Goal: Task Accomplishment & Management: Manage account settings

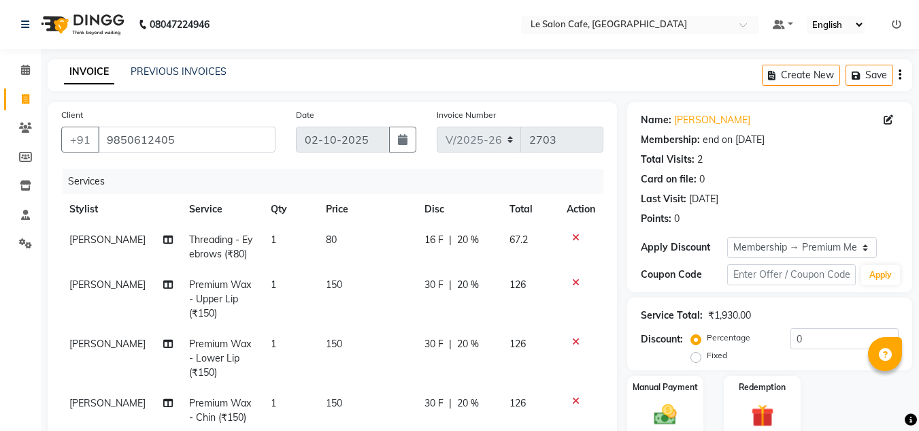
select select "594"
select select "service"
select select "92711"
select select "1: Object"
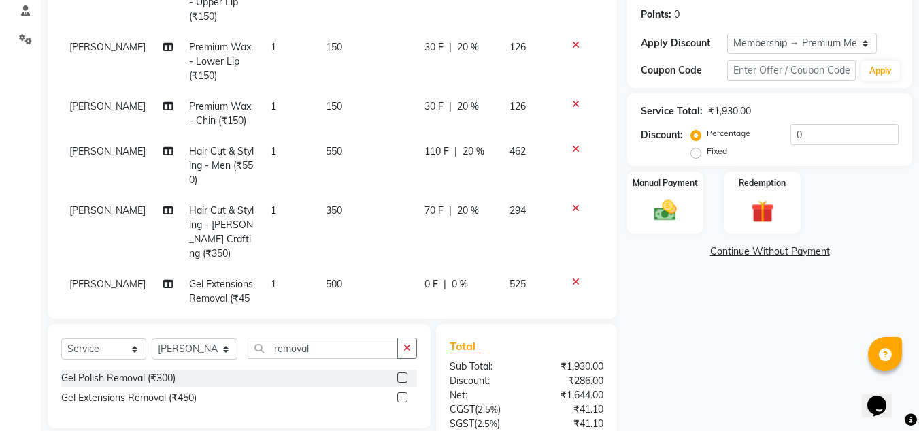
scroll to position [250, 0]
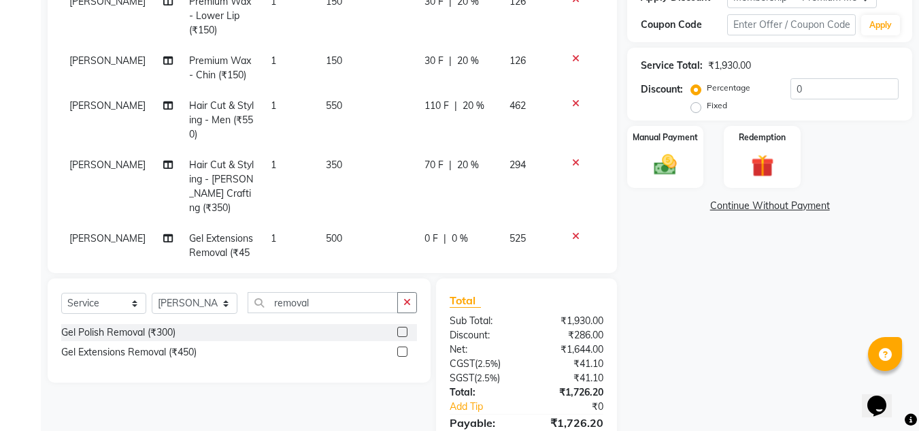
click at [350, 227] on td "500" at bounding box center [367, 252] width 99 height 59
select select "92711"
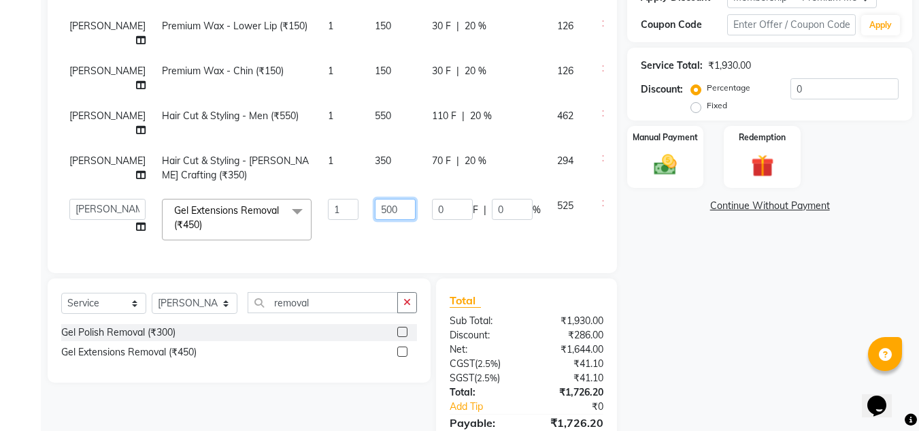
click at [375, 203] on input "500" at bounding box center [395, 209] width 41 height 21
type input "600"
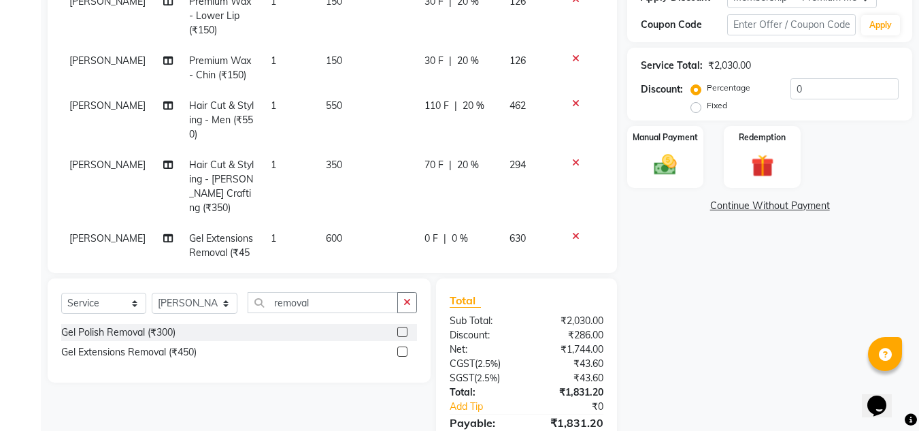
click at [686, 308] on div "Name: Insiya Khosla Membership: end on 24-05-2026 Total Visits: 2 Card on file:…" at bounding box center [774, 165] width 295 height 626
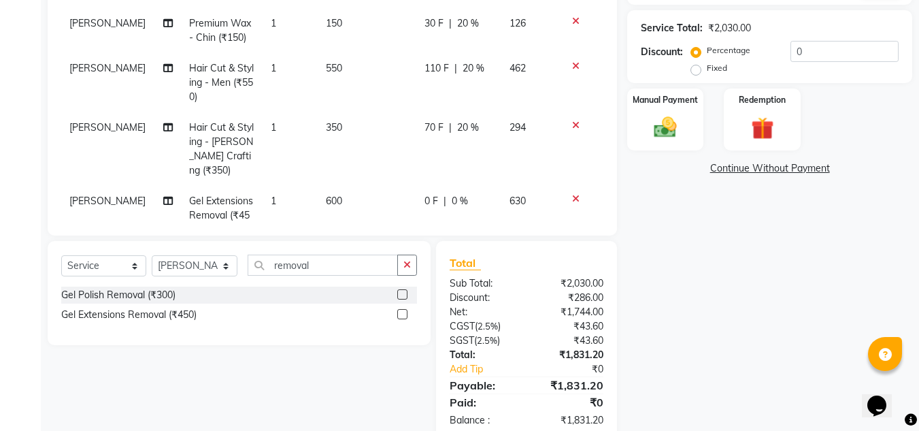
scroll to position [318, 0]
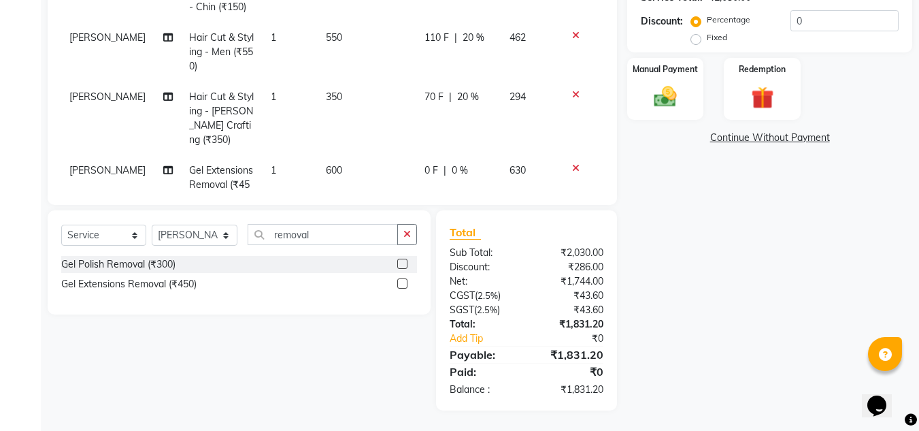
click at [326, 164] on span "600" at bounding box center [334, 170] width 16 height 12
select select "92711"
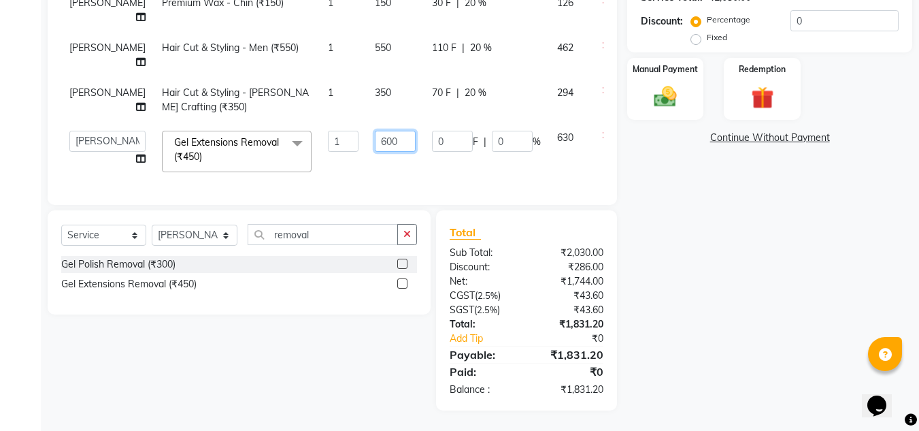
click at [375, 132] on input "600" at bounding box center [395, 141] width 41 height 21
type input "500"
click at [742, 292] on div "Name: Insiya Khosla Membership: end on 24-05-2026 Total Visits: 2 Card on file:…" at bounding box center [774, 97] width 295 height 626
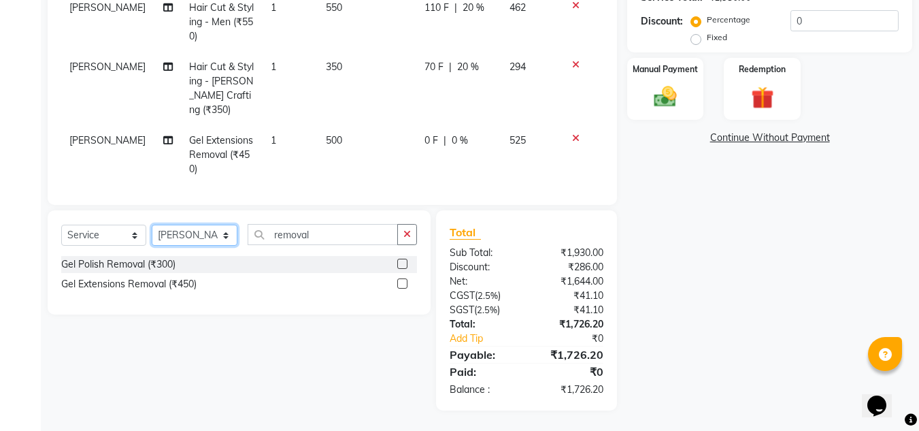
click at [180, 232] on select "Select Stylist Amandeep Kaur Kalsi Aniket Kadam Bunty Salmani Faim Alvi Front D…" at bounding box center [195, 235] width 86 height 21
select select "8529"
click at [152, 225] on select "Select Stylist Amandeep Kaur Kalsi Aniket Kadam Bunty Salmani Faim Alvi Front D…" at bounding box center [195, 235] width 86 height 21
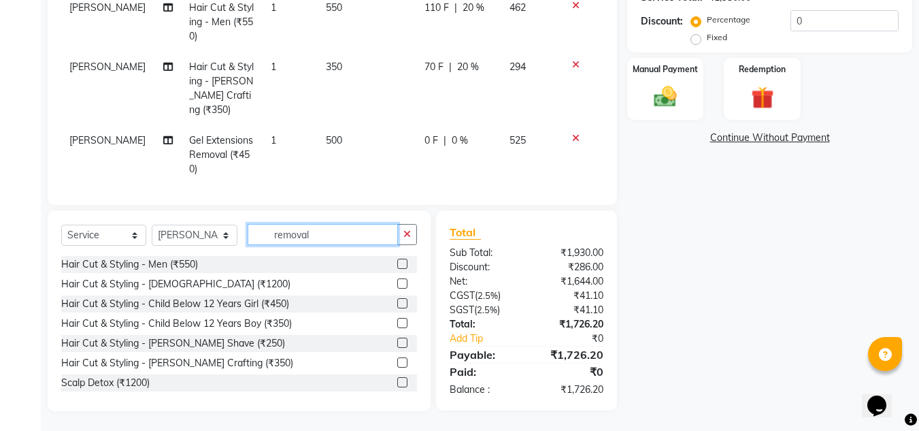
click at [334, 239] on input "removal" at bounding box center [323, 234] width 150 height 21
type input "r"
type input "G"
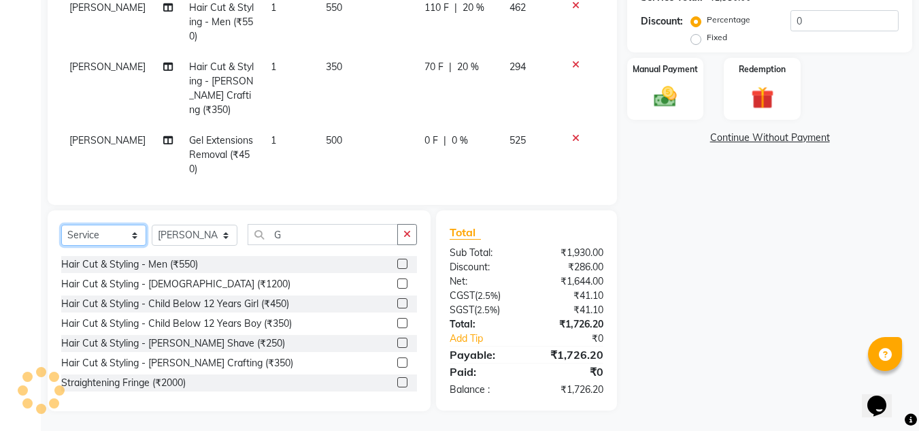
click at [74, 229] on select "Select Service Product Membership Package Voucher Prepaid Gift Card" at bounding box center [103, 235] width 85 height 21
select select "product"
click at [61, 225] on select "Select Service Product Membership Package Voucher Prepaid Gift Card" at bounding box center [103, 235] width 85 height 21
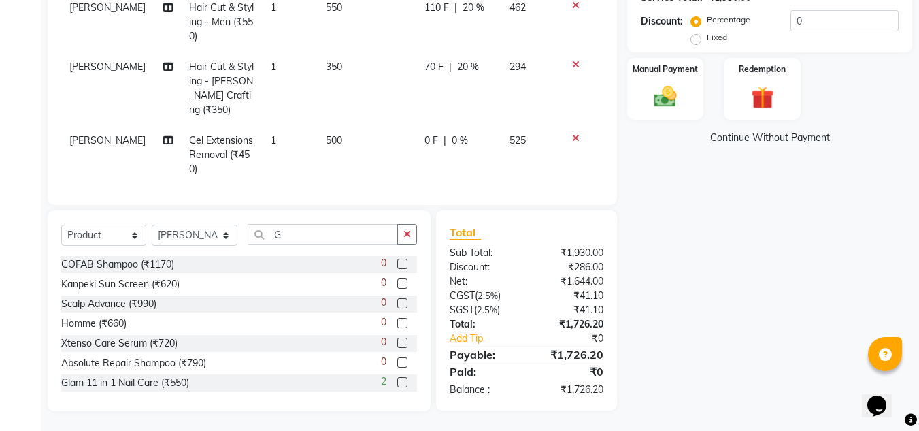
click at [397, 380] on label at bounding box center [402, 382] width 10 height 10
click at [397, 380] on input "checkbox" at bounding box center [401, 382] width 9 height 9
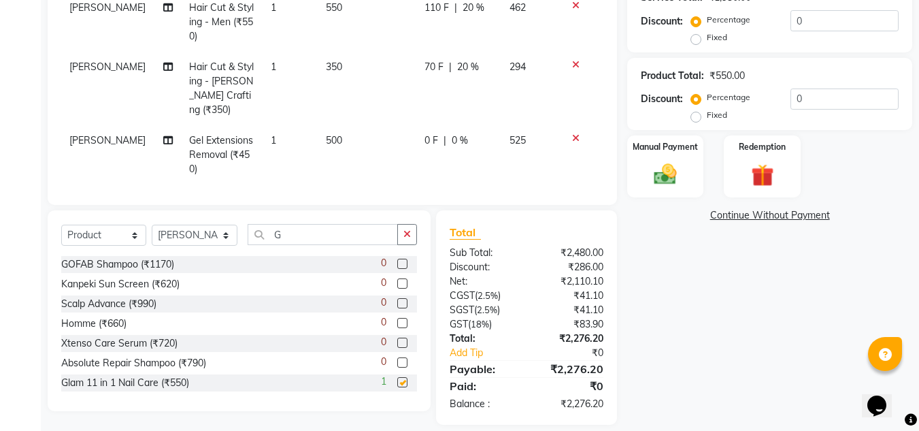
checkbox input "false"
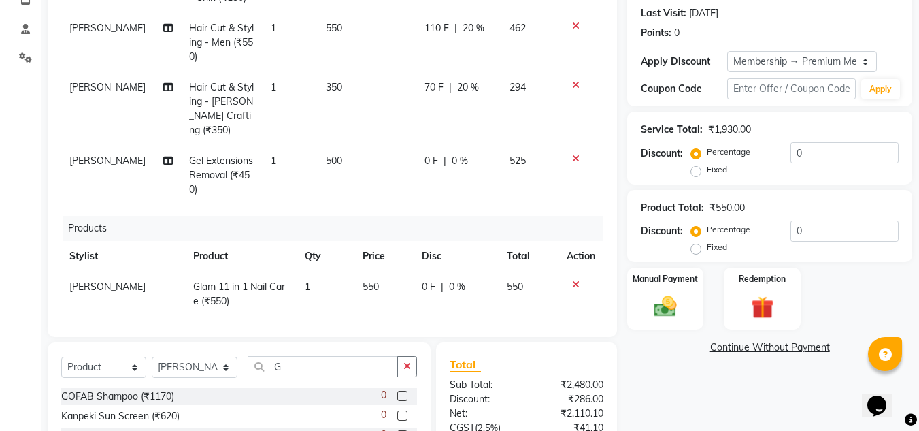
scroll to position [332, 0]
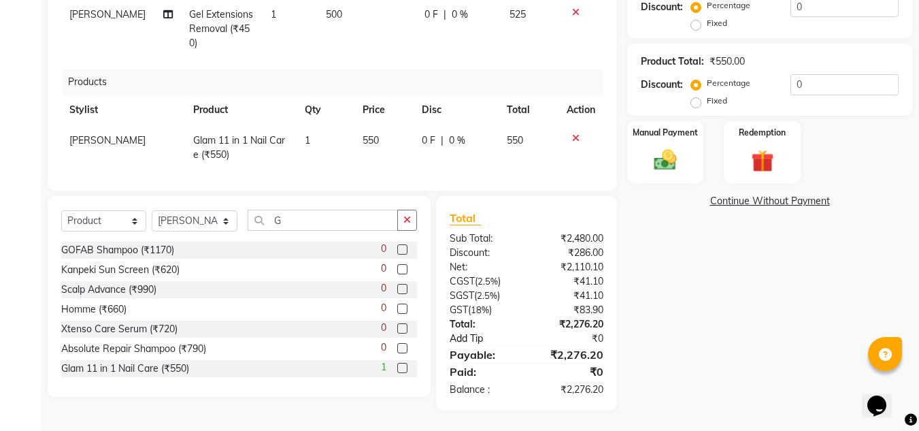
click at [471, 337] on link "Add Tip" at bounding box center [489, 338] width 101 height 14
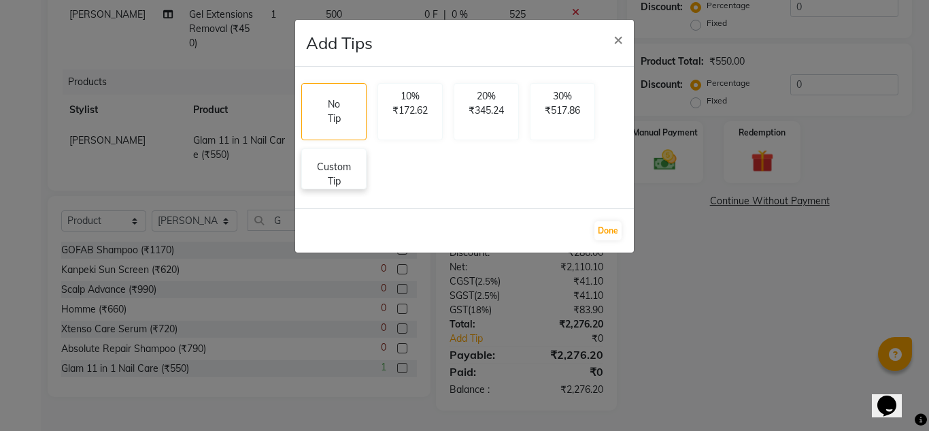
click at [330, 180] on p "Custom Tip" at bounding box center [334, 174] width 48 height 29
select select "67615"
select select "92347"
select select "92711"
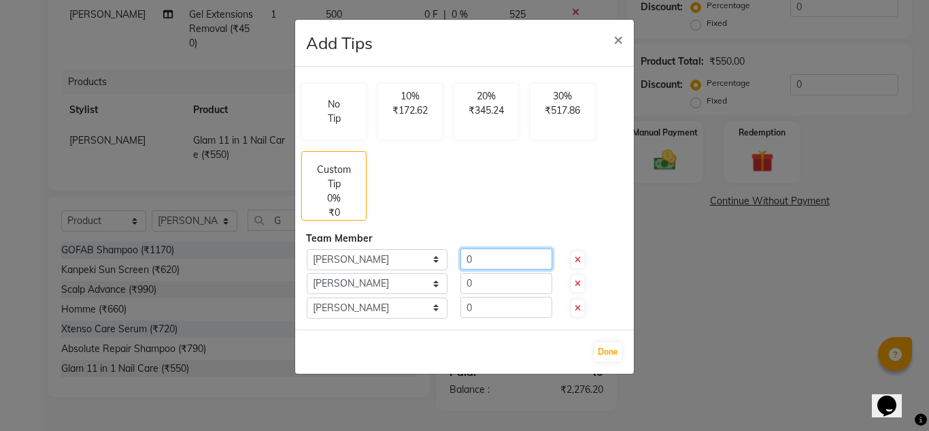
click at [499, 255] on input "0" at bounding box center [507, 258] width 92 height 21
click at [482, 279] on input "0" at bounding box center [507, 283] width 92 height 21
type input "100"
click at [474, 263] on input "number" at bounding box center [507, 258] width 92 height 21
type input "100"
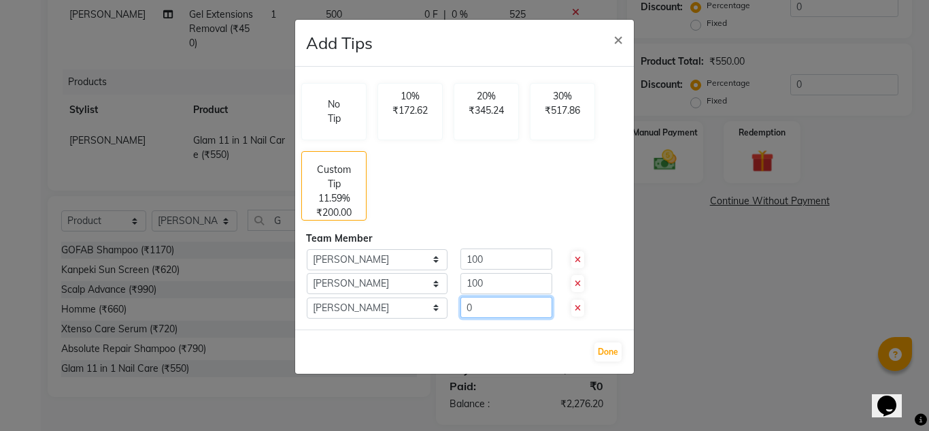
click at [484, 311] on input "0" at bounding box center [507, 307] width 92 height 21
type input "124.20"
click at [612, 352] on button "Done" at bounding box center [608, 351] width 27 height 19
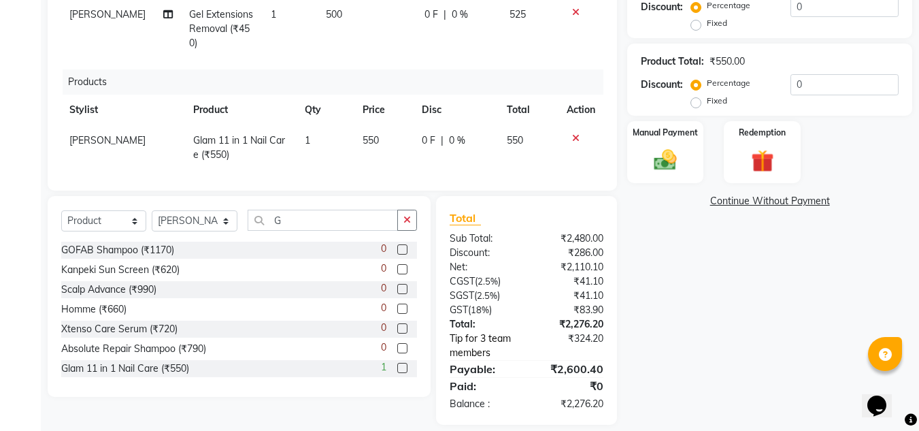
click at [478, 341] on link "Tip for 3 team members" at bounding box center [489, 345] width 101 height 29
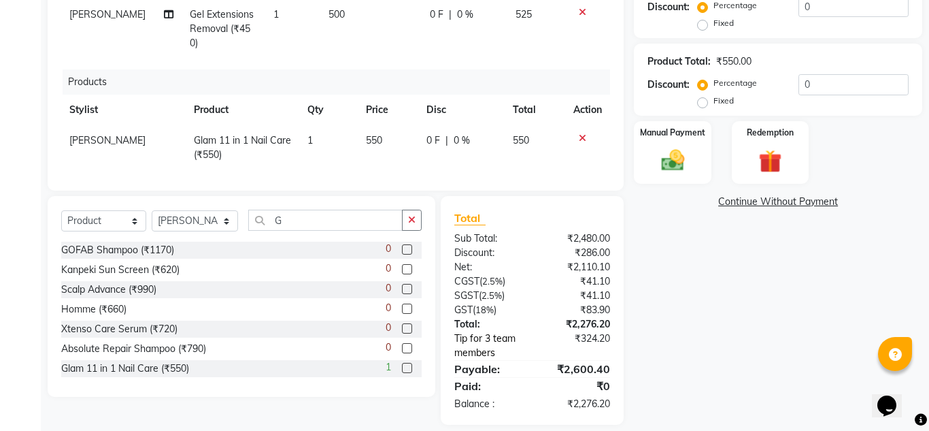
select select "67615"
select select "92347"
select select "92711"
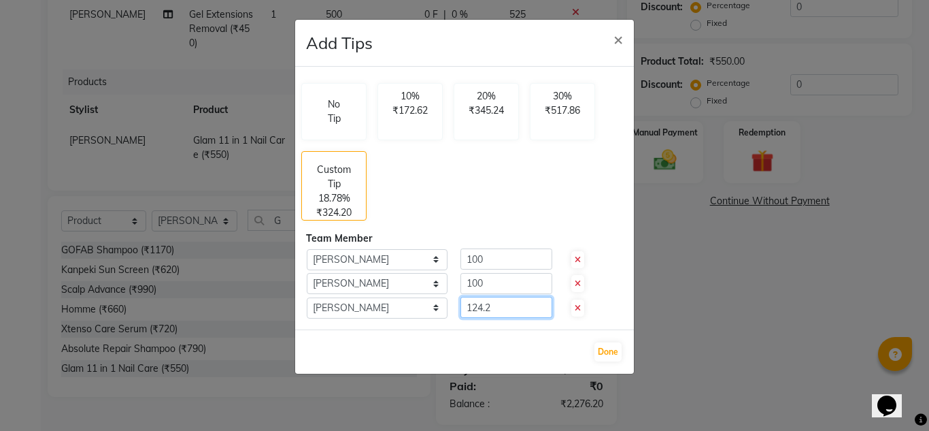
click at [503, 304] on input "124.2" at bounding box center [507, 307] width 92 height 21
type input "124"
click at [614, 349] on button "Done" at bounding box center [608, 351] width 27 height 19
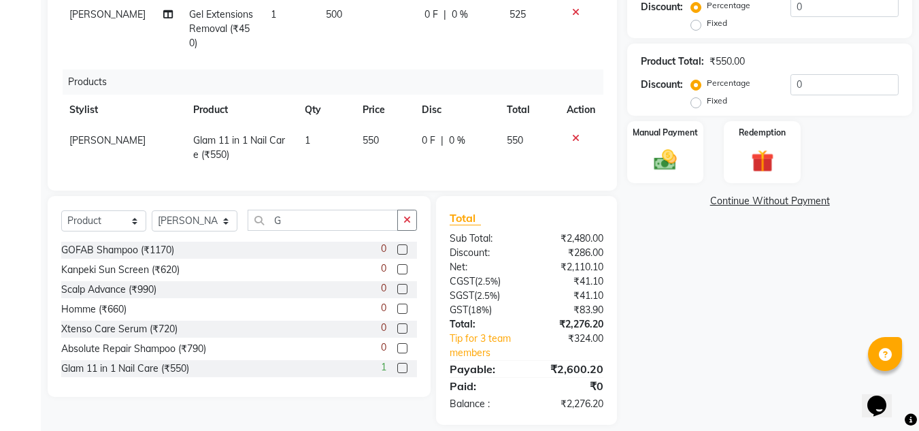
click at [724, 350] on div "Name: Insiya Khosla Membership: end on 24-05-2026 Total Visits: 2 Card on file:…" at bounding box center [774, 97] width 295 height 654
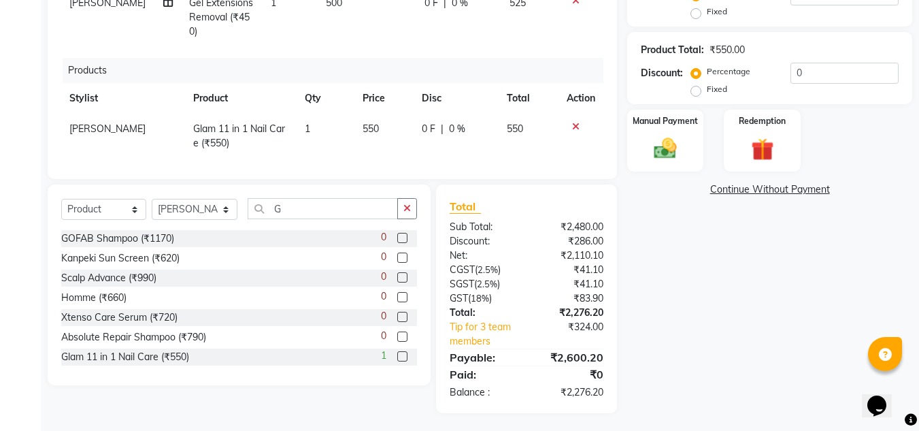
scroll to position [346, 0]
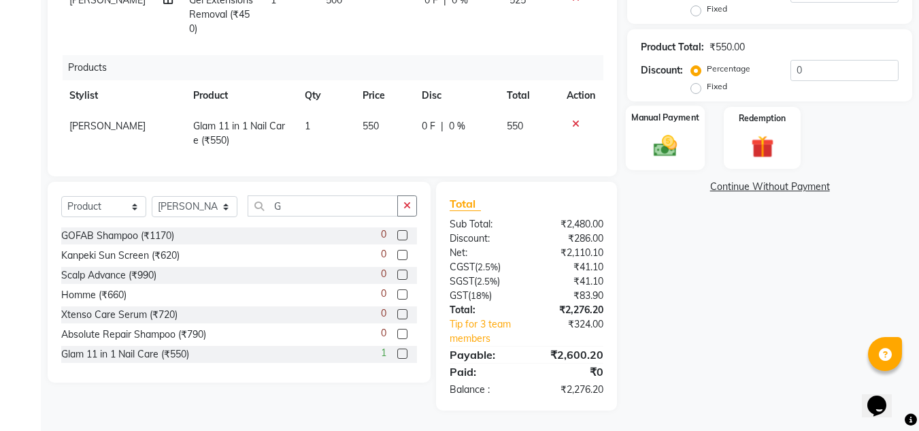
click at [658, 156] on img at bounding box center [665, 146] width 38 height 27
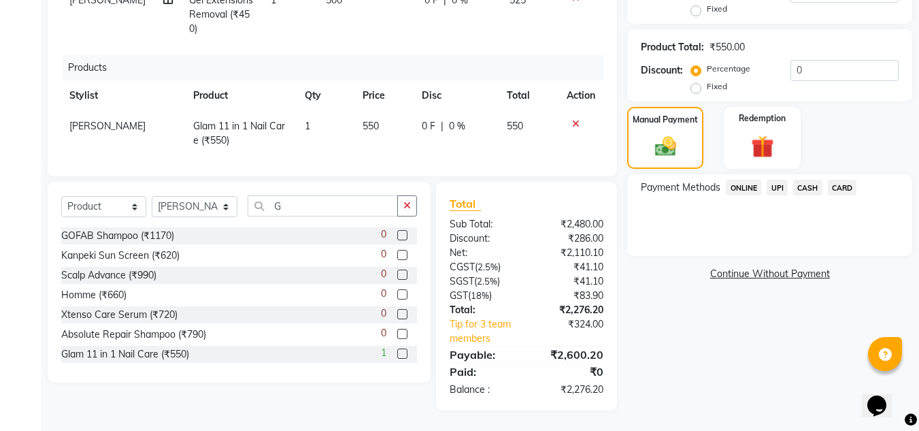
click at [773, 190] on span "UPI" at bounding box center [777, 188] width 21 height 16
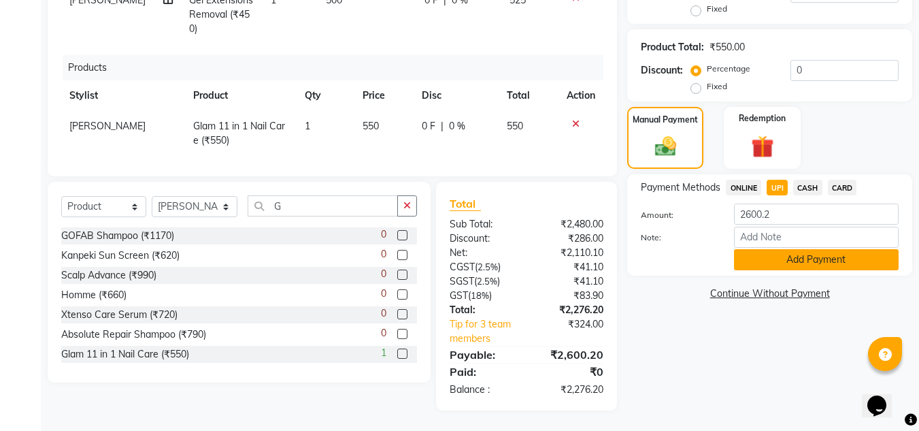
click at [754, 263] on button "Add Payment" at bounding box center [816, 259] width 165 height 21
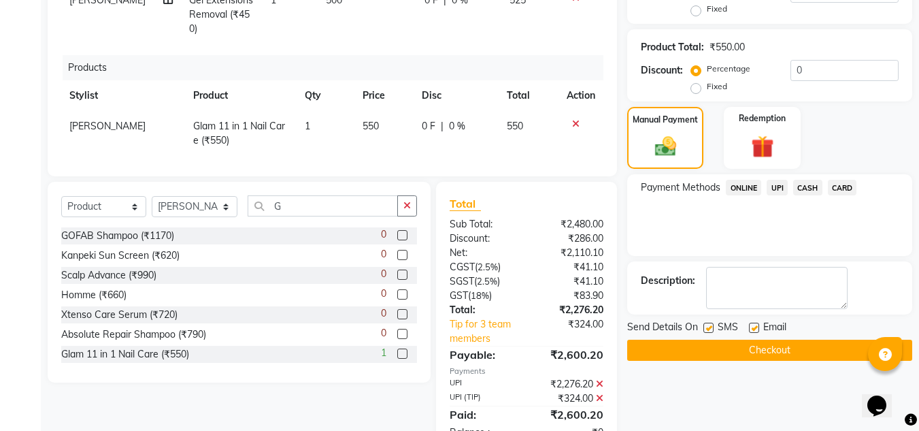
scroll to position [389, 0]
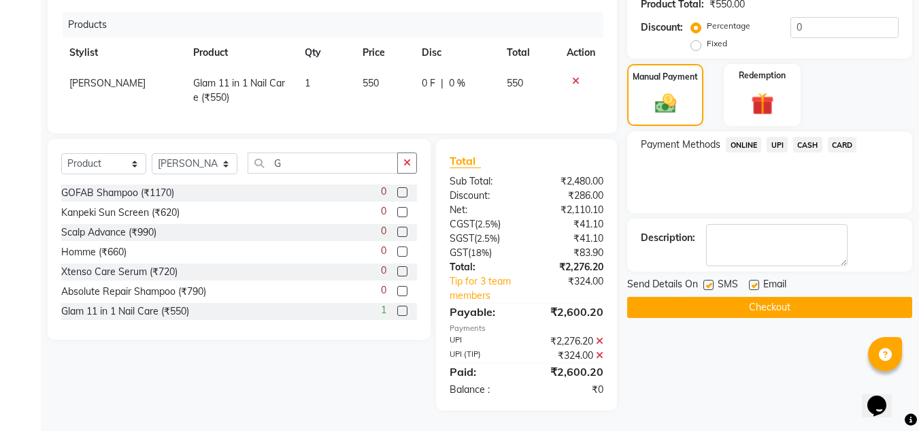
click at [757, 284] on label at bounding box center [754, 285] width 10 height 10
click at [757, 284] on input "checkbox" at bounding box center [753, 285] width 9 height 9
checkbox input "false"
click at [769, 305] on button "Checkout" at bounding box center [769, 307] width 285 height 21
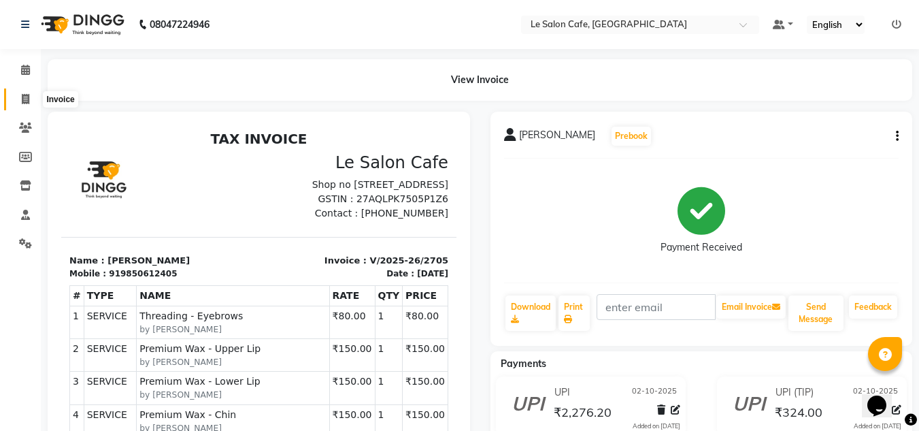
click at [28, 95] on icon at bounding box center [25, 99] width 7 height 10
select select "service"
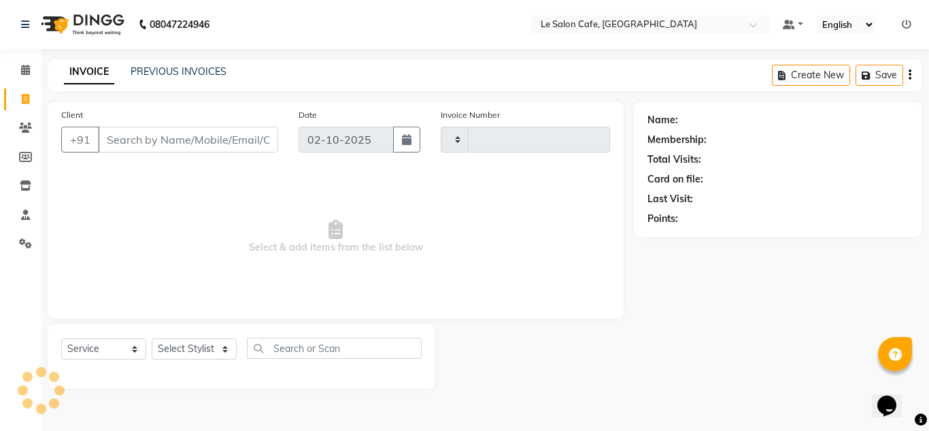
type input "2706"
select select "594"
click at [190, 345] on select "Select Stylist Amandeep Kaur Kalsi Aniket Kadam Bunty Salmani Faim Alvi Front D…" at bounding box center [195, 348] width 86 height 21
select select "90643"
click at [152, 338] on select "Select Stylist Amandeep Kaur Kalsi Aniket Kadam Bunty Salmani Faim Alvi Front D…" at bounding box center [195, 348] width 86 height 21
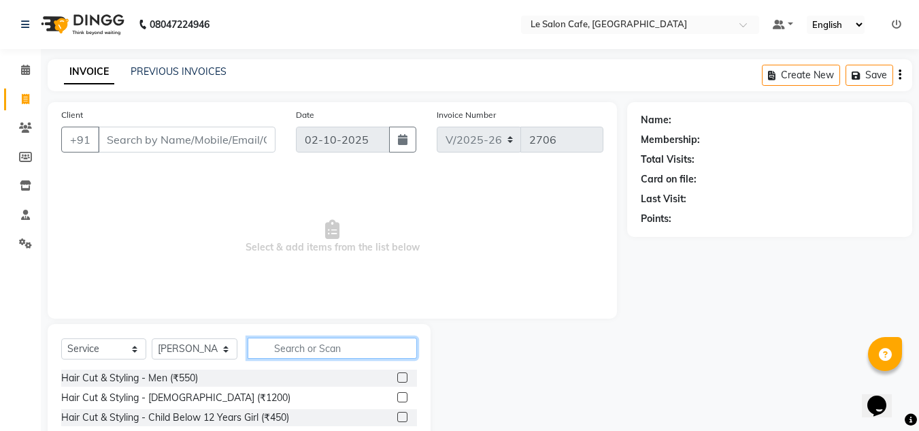
click at [302, 344] on input "text" at bounding box center [332, 347] width 169 height 21
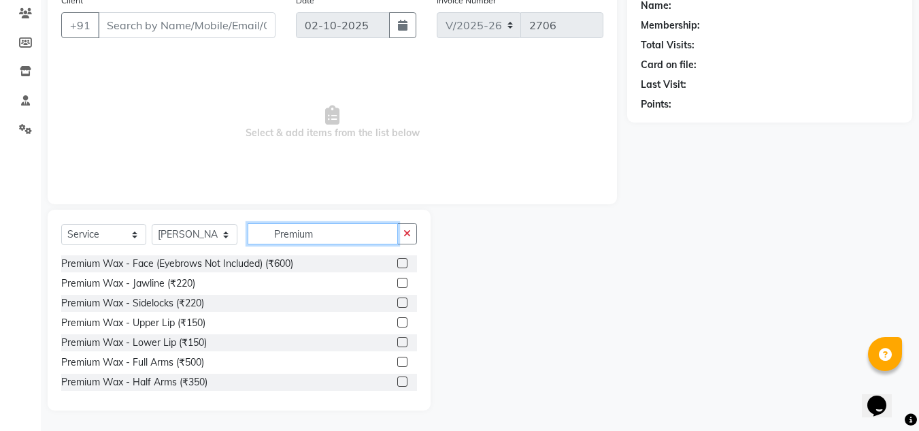
type input "Premium"
click at [397, 361] on label at bounding box center [402, 361] width 10 height 10
click at [397, 361] on input "checkbox" at bounding box center [401, 362] width 9 height 9
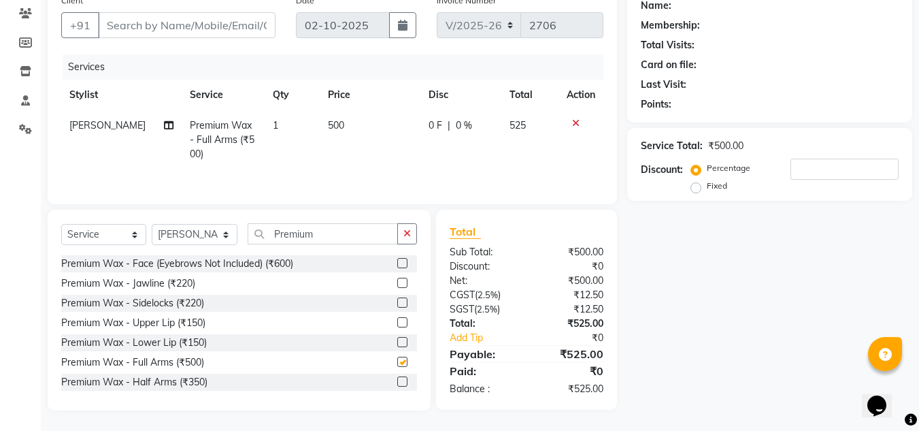
checkbox input "false"
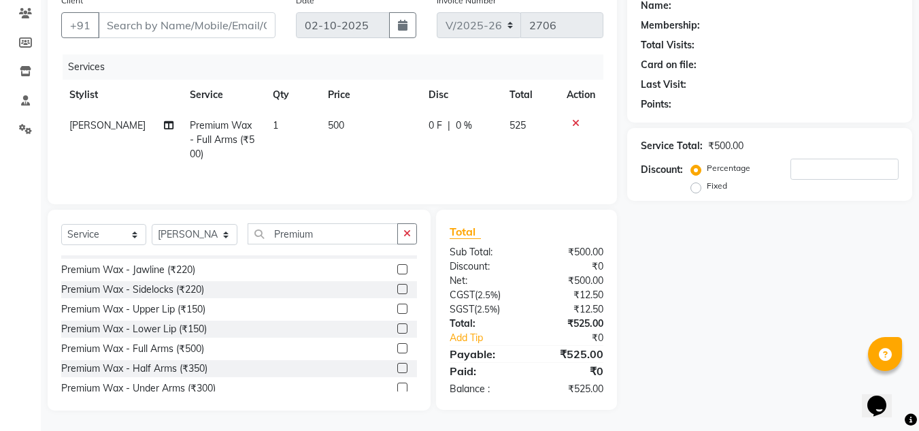
scroll to position [27, 0]
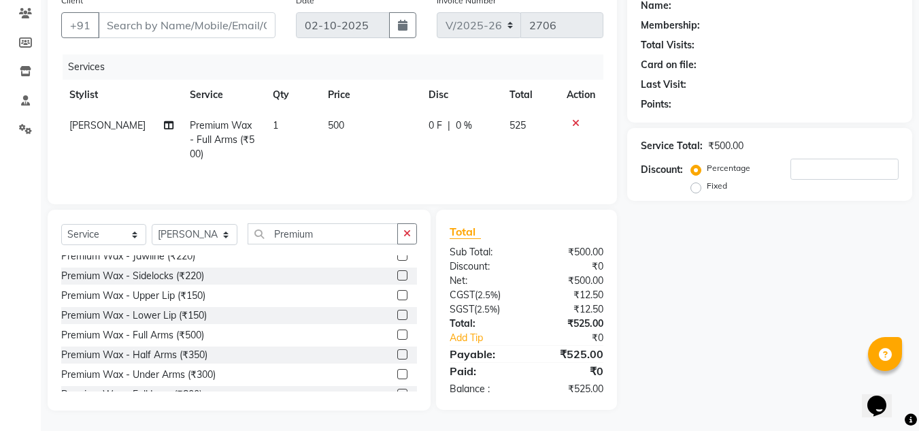
click at [397, 373] on label at bounding box center [402, 374] width 10 height 10
click at [397, 373] on input "checkbox" at bounding box center [401, 374] width 9 height 9
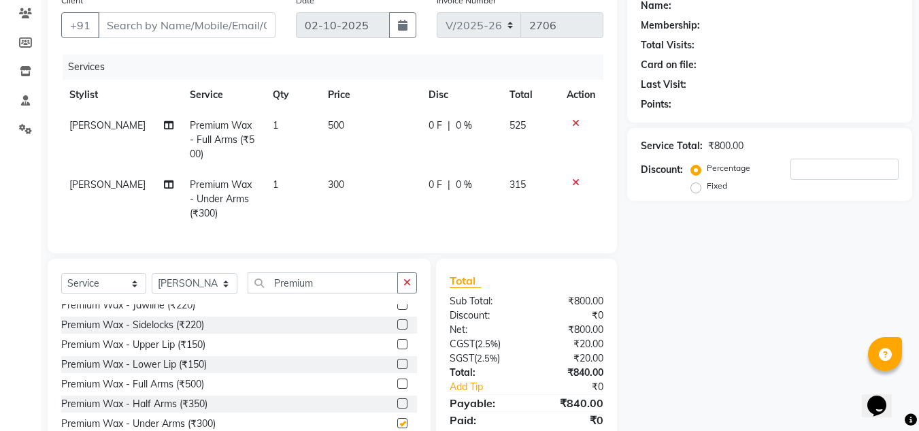
checkbox input "false"
click at [327, 291] on input "Premium" at bounding box center [323, 282] width 150 height 21
type input "P"
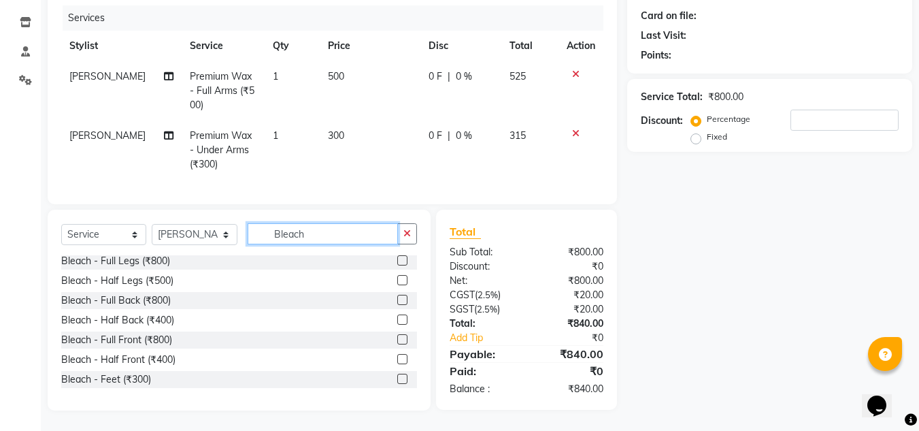
scroll to position [109, 0]
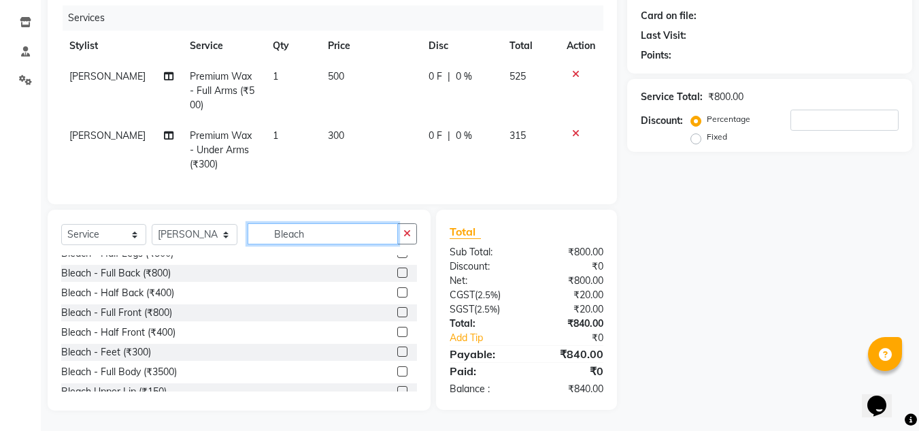
type input "Bleach"
click at [397, 353] on label at bounding box center [402, 351] width 10 height 10
click at [397, 353] on input "checkbox" at bounding box center [401, 352] width 9 height 9
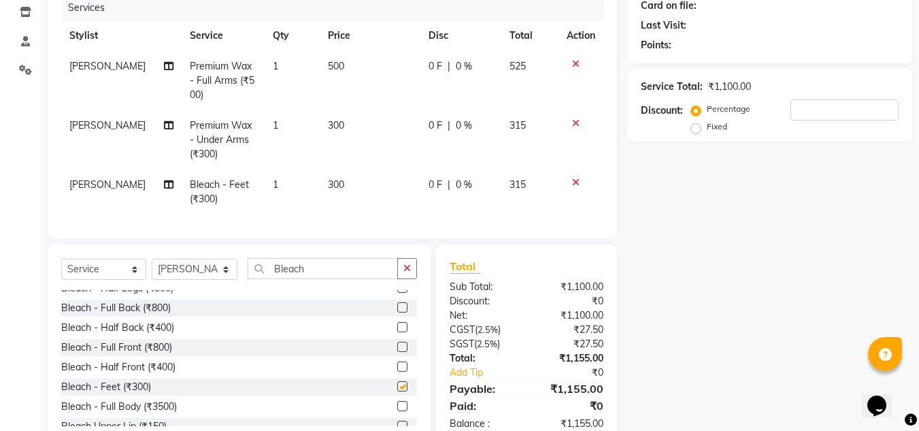
checkbox input "false"
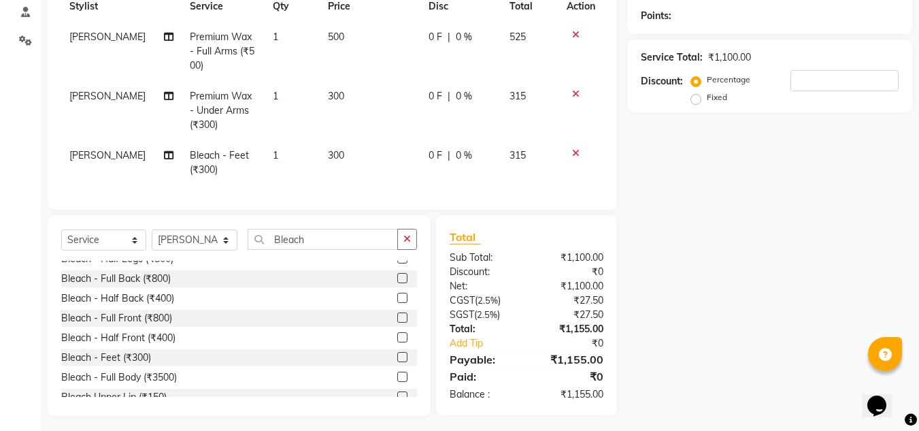
scroll to position [218, 0]
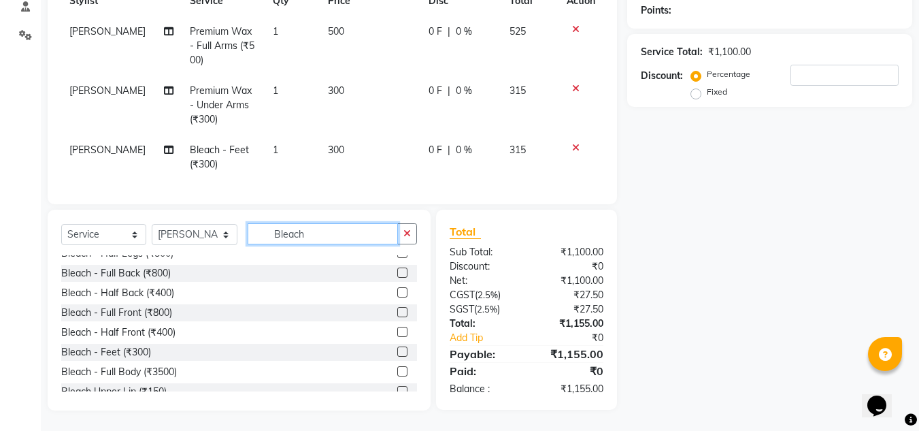
click at [325, 231] on input "Bleach" at bounding box center [323, 233] width 150 height 21
type input "B"
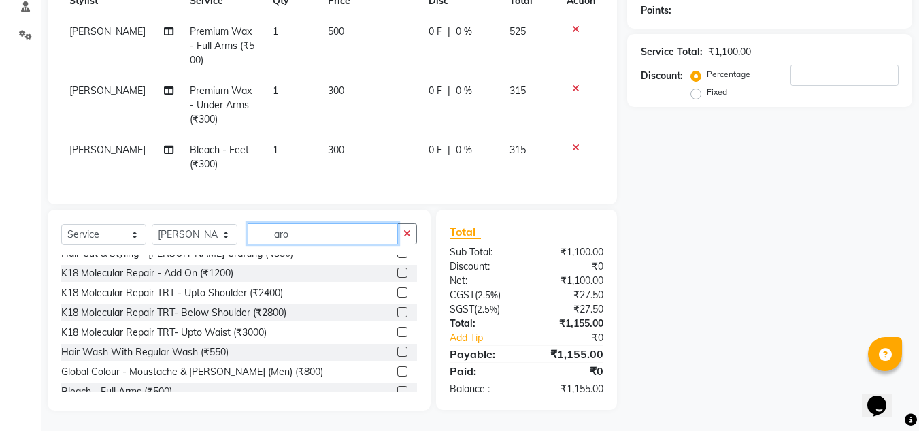
scroll to position [0, 0]
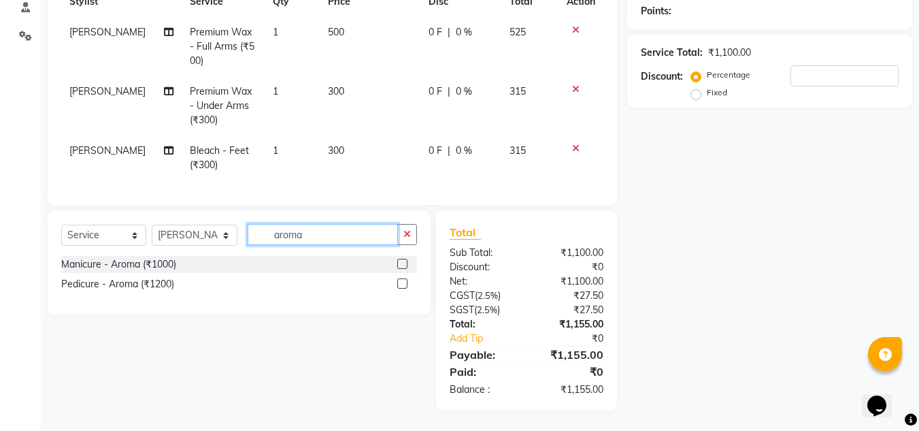
type input "aroma"
click at [403, 283] on label at bounding box center [402, 283] width 10 height 10
click at [403, 283] on input "checkbox" at bounding box center [401, 284] width 9 height 9
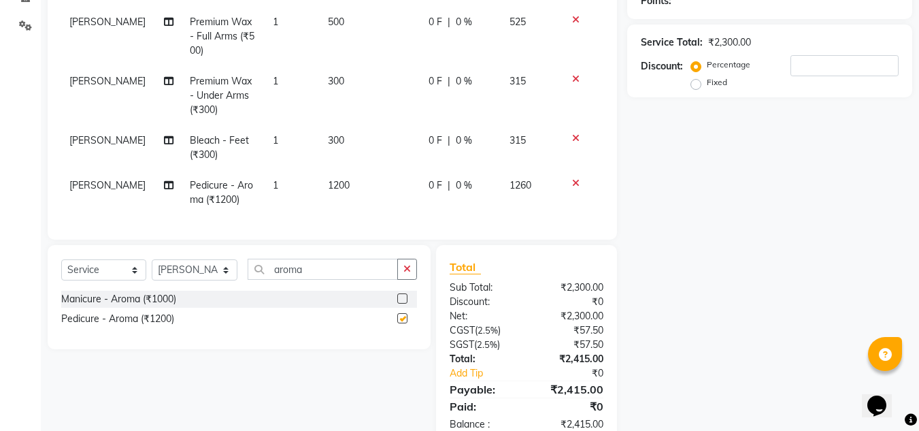
checkbox input "false"
click at [322, 277] on input "aroma" at bounding box center [323, 269] width 150 height 21
type input "a"
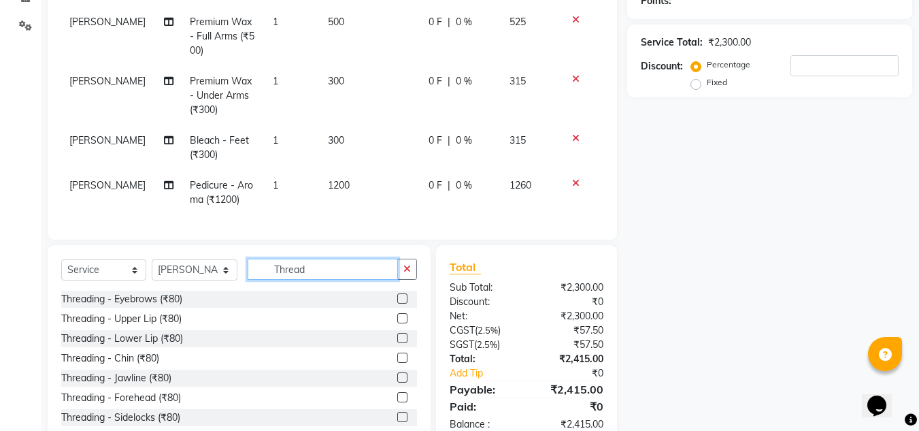
type input "Thread"
click at [397, 303] on label at bounding box center [402, 298] width 10 height 10
click at [397, 303] on input "checkbox" at bounding box center [401, 299] width 9 height 9
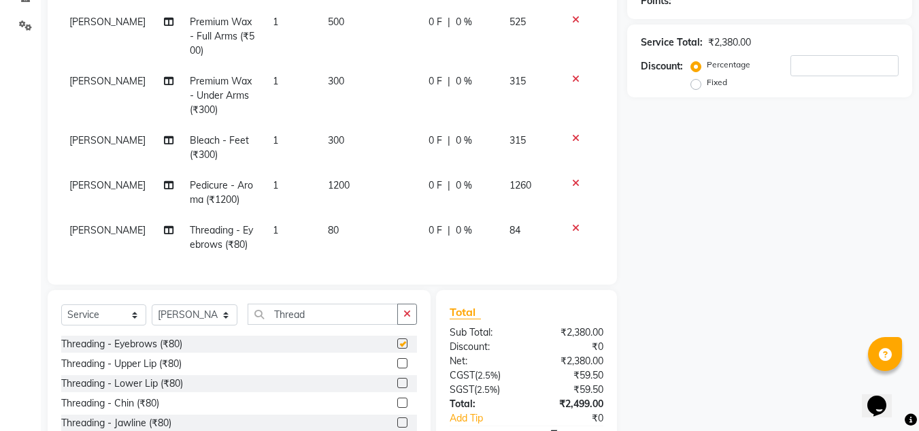
checkbox input "false"
click at [397, 368] on label at bounding box center [402, 363] width 10 height 10
click at [397, 368] on input "checkbox" at bounding box center [401, 363] width 9 height 9
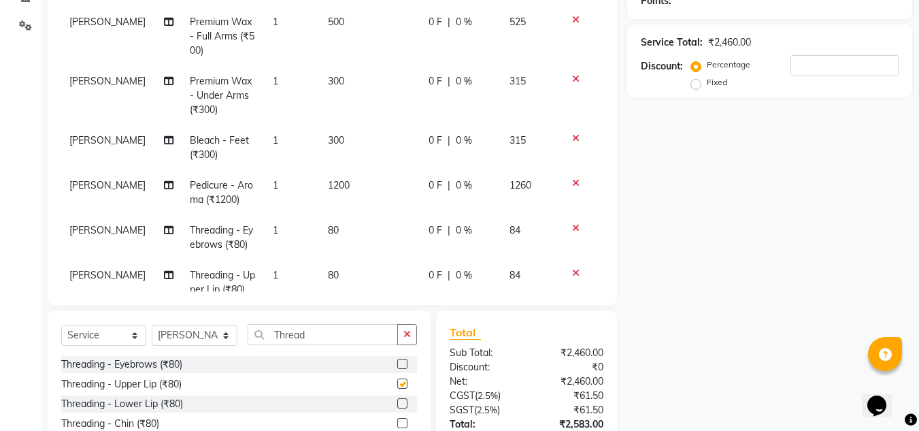
checkbox input "false"
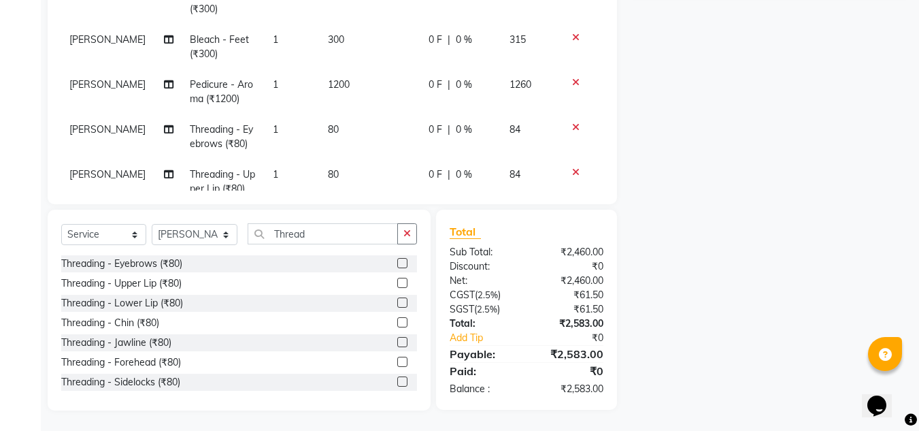
scroll to position [35, 0]
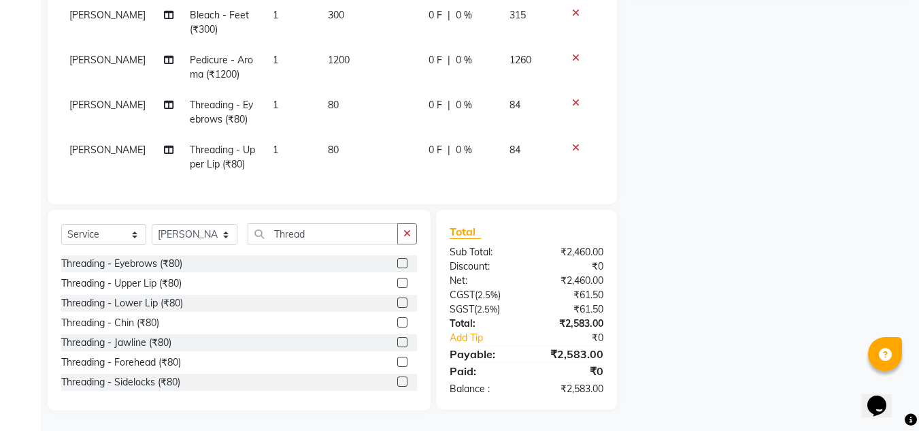
click at [572, 143] on icon at bounding box center [575, 148] width 7 height 10
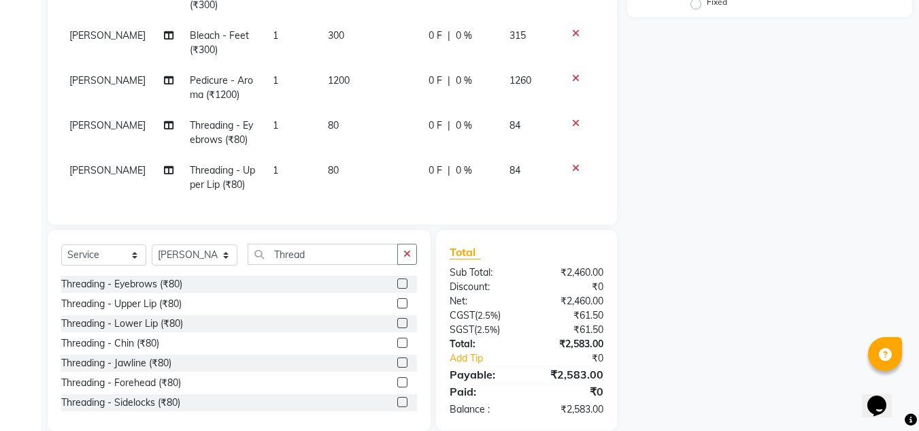
scroll to position [0, 0]
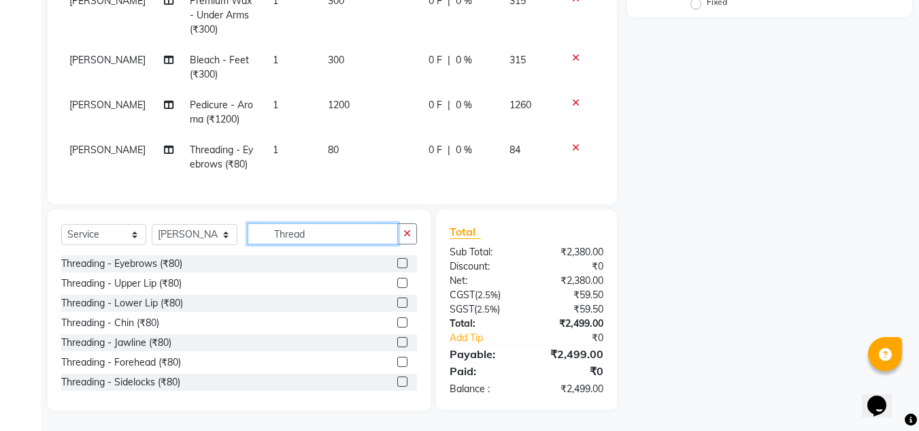
click at [320, 240] on input "Thread" at bounding box center [323, 233] width 150 height 21
type input "T"
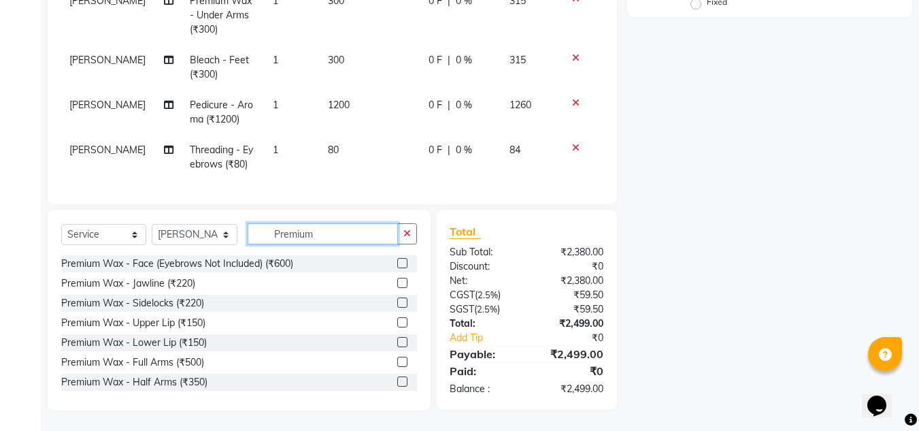
type input "Premium"
click at [706, 265] on div "Name: Membership: Total Visits: Card on file: Last Visit: Points: Service Total…" at bounding box center [774, 107] width 295 height 606
click at [397, 322] on label at bounding box center [402, 322] width 10 height 10
click at [397, 322] on input "checkbox" at bounding box center [401, 322] width 9 height 9
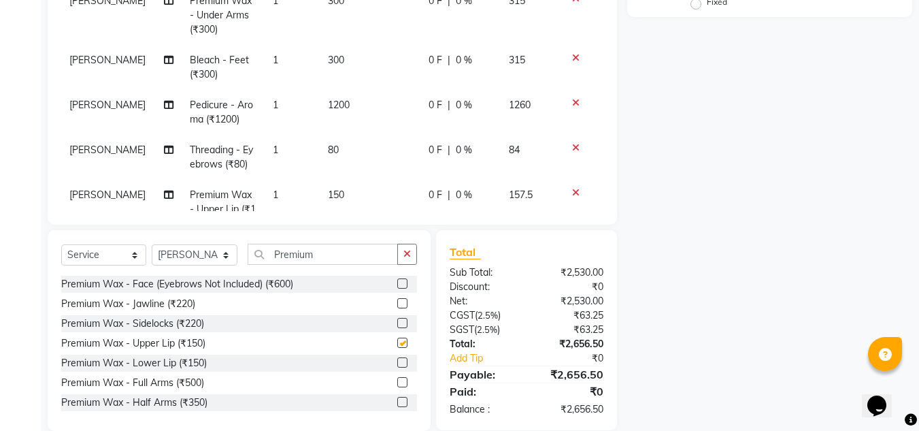
checkbox input "false"
click at [397, 323] on label at bounding box center [402, 323] width 10 height 10
click at [397, 323] on input "checkbox" at bounding box center [401, 323] width 9 height 9
checkbox input "false"
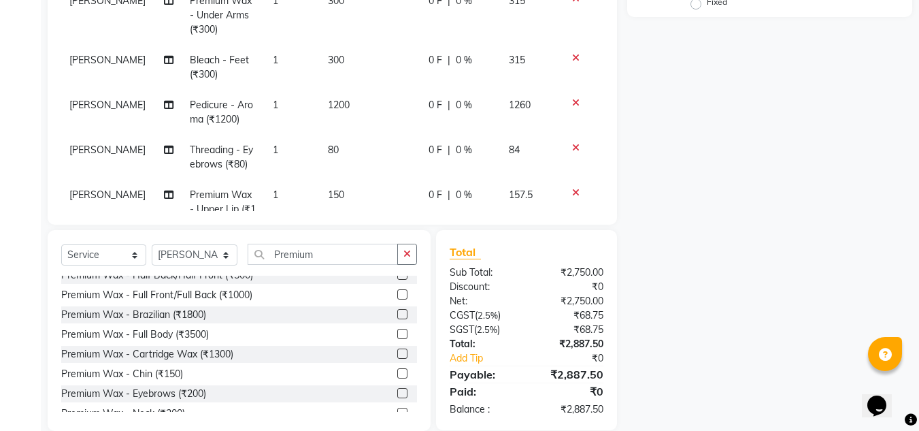
scroll to position [218, 0]
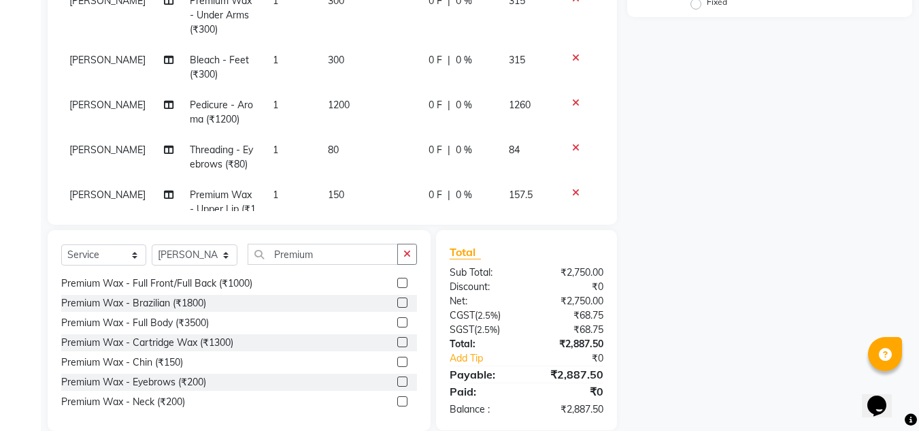
click at [397, 363] on label at bounding box center [402, 361] width 10 height 10
click at [397, 363] on input "checkbox" at bounding box center [401, 362] width 9 height 9
checkbox input "false"
click at [670, 347] on div "Name: Membership: Total Visits: Card on file: Last Visit: Points: Service Total…" at bounding box center [774, 117] width 295 height 627
click at [736, 278] on div "Name: Membership: Total Visits: Card on file: Last Visit: Points: Service Total…" at bounding box center [774, 117] width 295 height 627
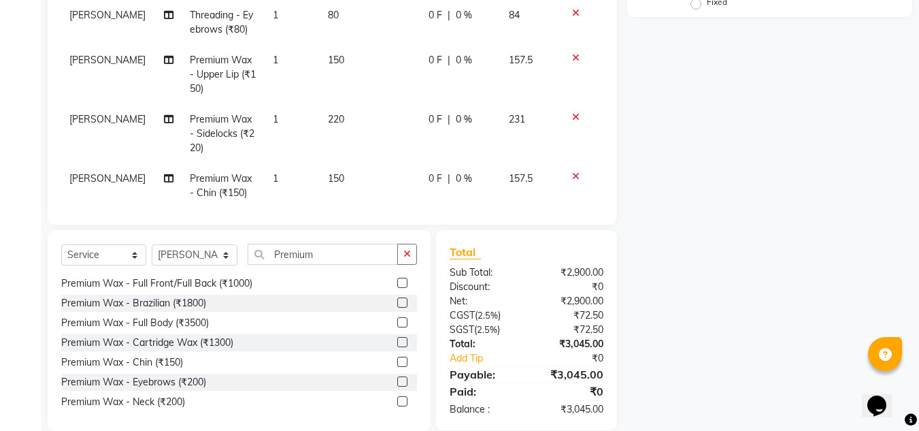
scroll to position [153, 0]
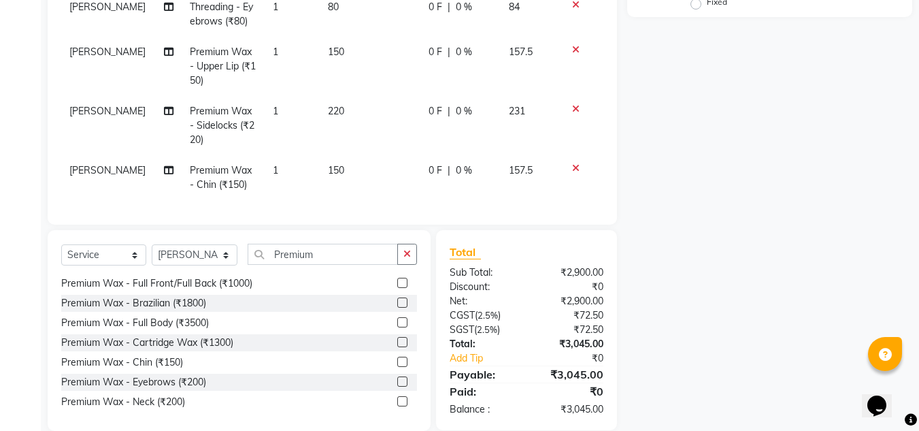
click at [690, 272] on div "Name: Membership: Total Visits: Card on file: Last Visit: Points: Service Total…" at bounding box center [774, 117] width 295 height 627
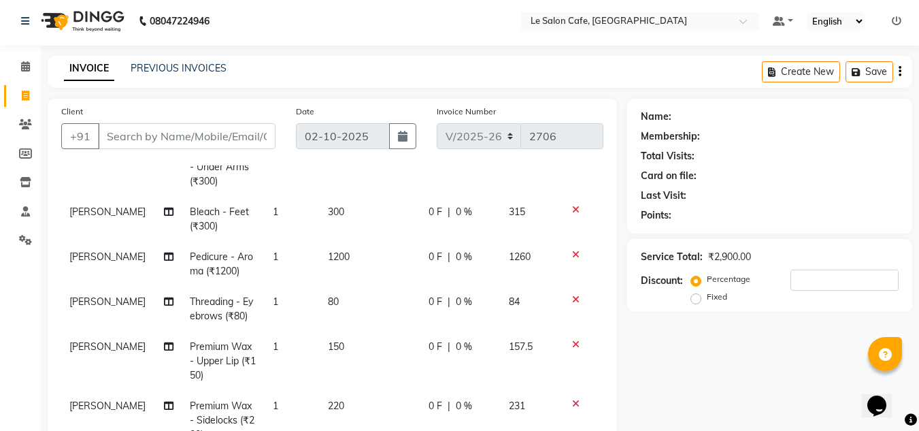
scroll to position [0, 0]
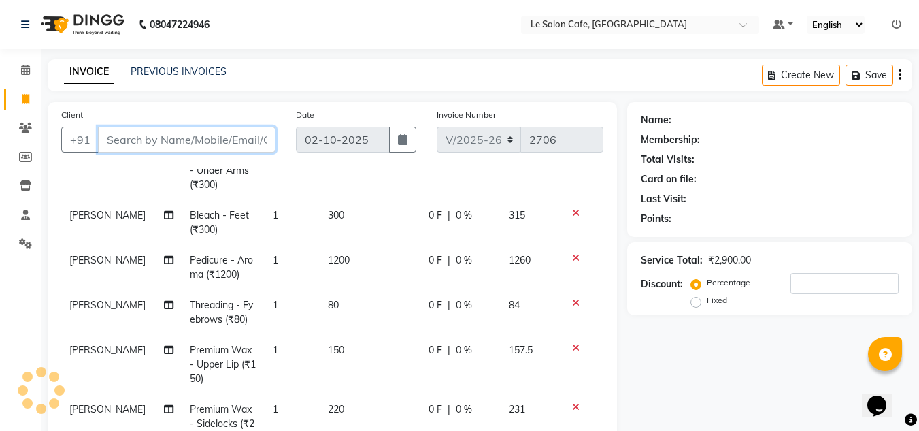
click at [118, 136] on input "Client" at bounding box center [187, 140] width 178 height 26
click at [137, 144] on input "Client" at bounding box center [187, 140] width 178 height 26
paste input "Cherly Thomas"
type input "Cherly Thomas"
type input "0"
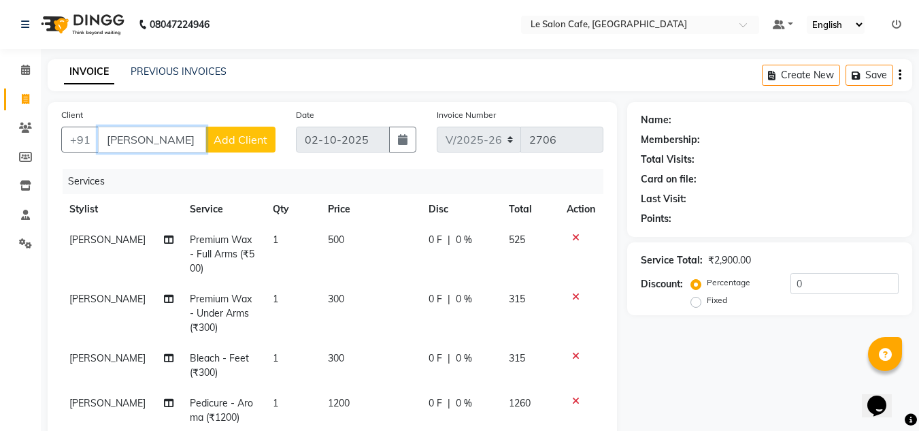
click at [199, 139] on input "Cherly Thomas" at bounding box center [152, 140] width 108 height 26
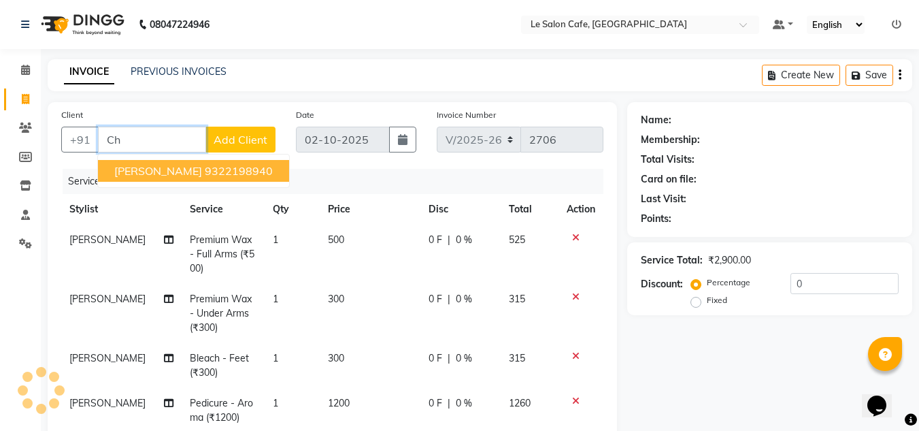
type input "C"
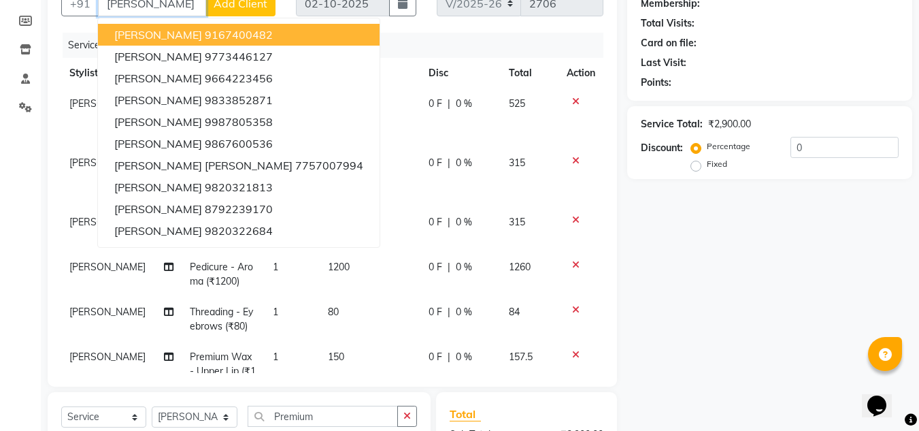
scroll to position [133, 0]
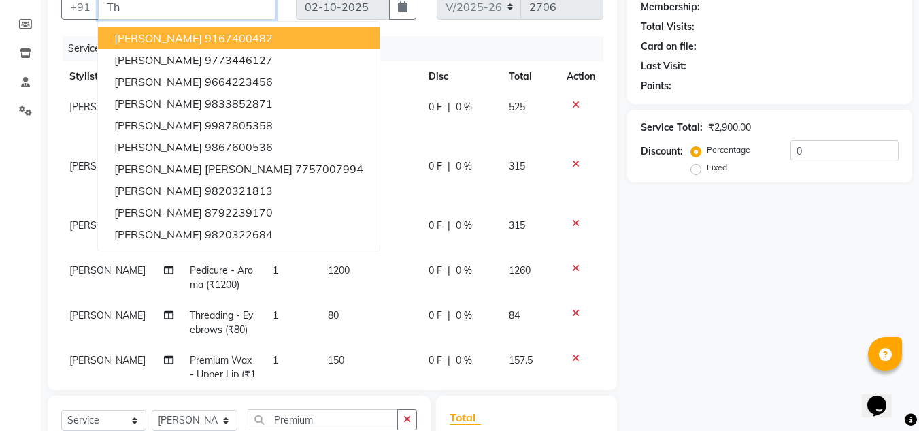
type input "T"
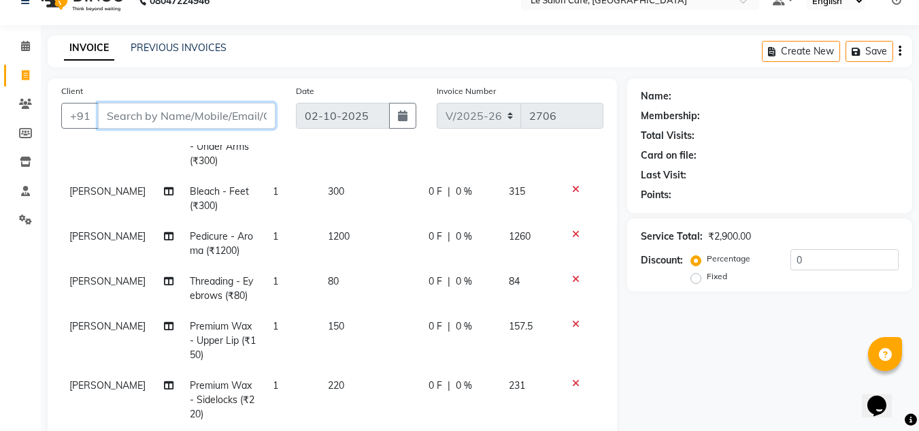
scroll to position [0, 0]
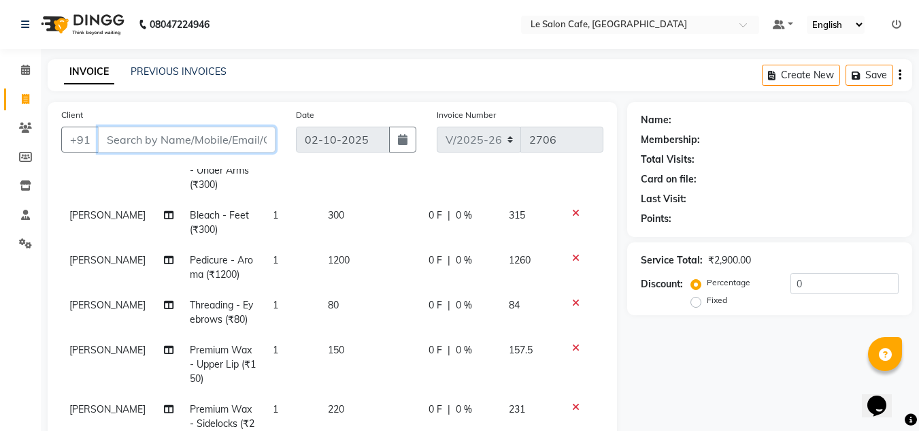
click at [146, 131] on input "Client" at bounding box center [187, 140] width 178 height 26
click at [116, 139] on input "Client" at bounding box center [187, 140] width 178 height 26
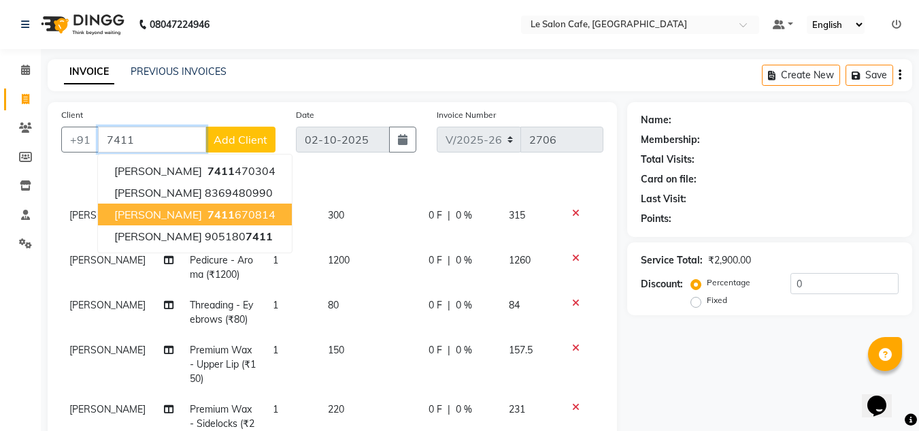
click at [167, 210] on span "[PERSON_NAME]" at bounding box center [158, 214] width 88 height 14
type input "7411670814"
select select "1: Object"
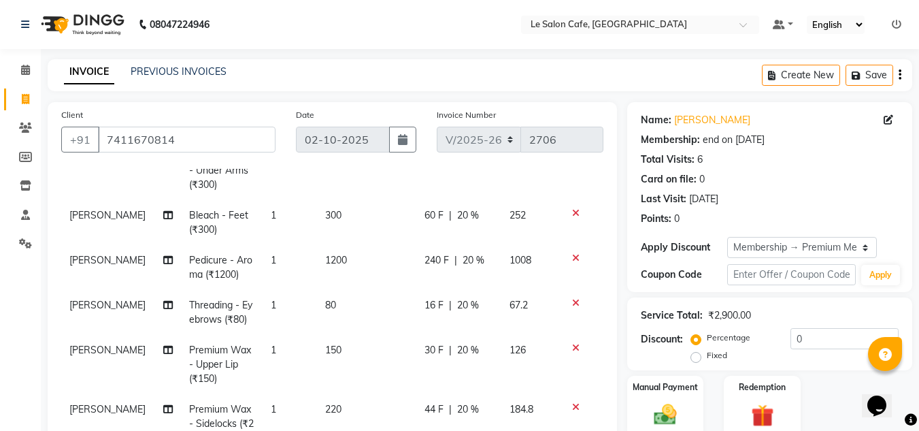
click at [792, 176] on div "Card on file: 0" at bounding box center [770, 179] width 258 height 14
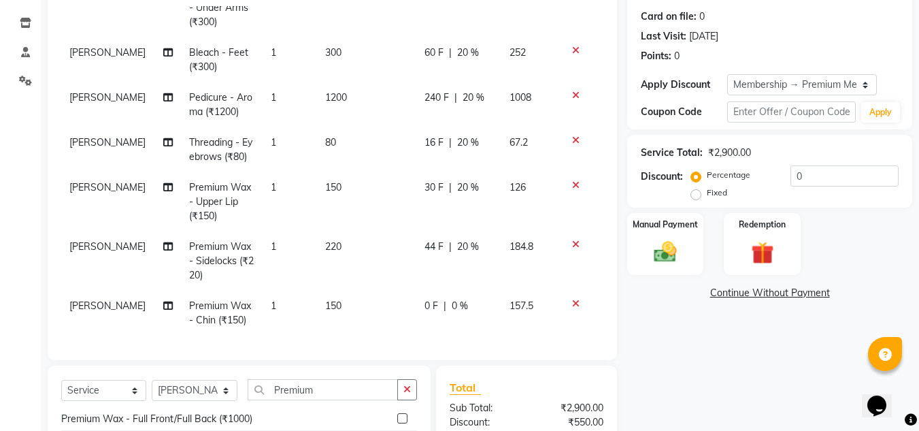
scroll to position [272, 0]
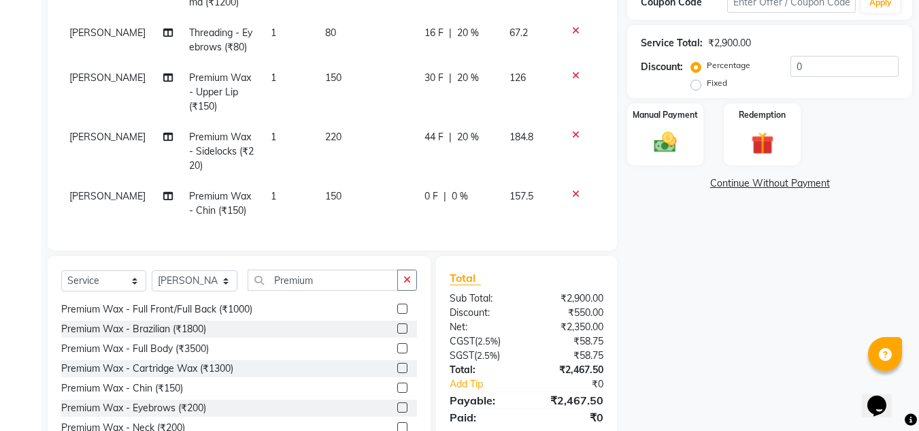
click at [452, 189] on span "0 %" at bounding box center [460, 196] width 16 height 14
select select "90643"
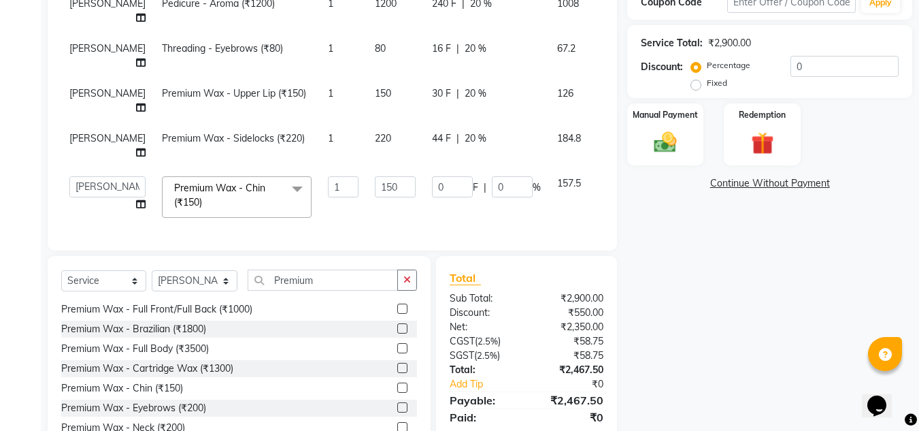
scroll to position [209, 0]
click at [492, 178] on input "0" at bounding box center [512, 186] width 41 height 21
type input "20"
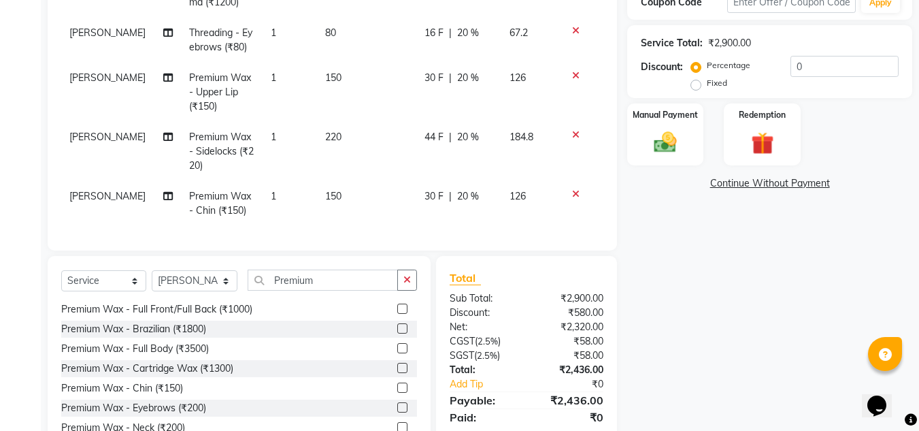
scroll to position [153, 0]
click at [782, 270] on div "Name: Cheryl Thomas Membership: end on 23-07-2026 Total Visits: 6 Card on file:…" at bounding box center [774, 143] width 295 height 627
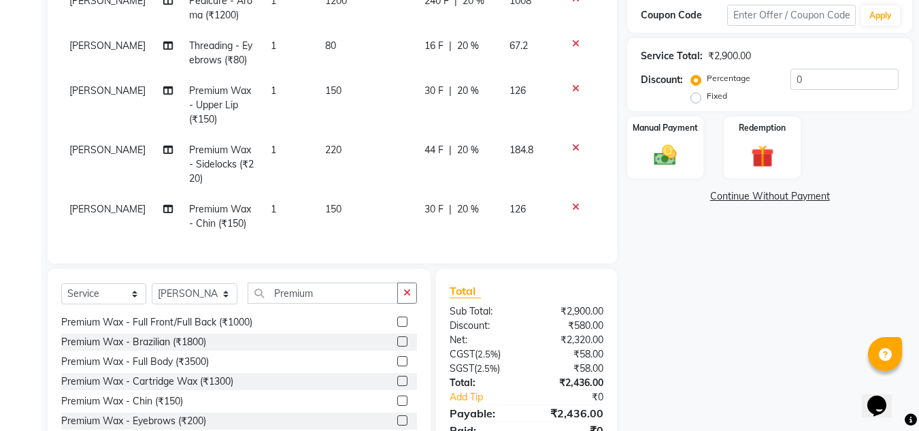
scroll to position [318, 0]
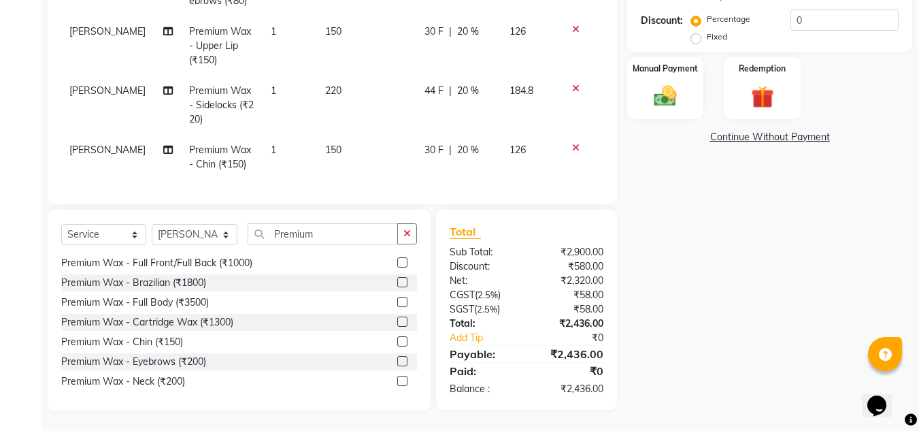
click at [743, 294] on div "Name: Cheryl Thomas Membership: end on 23-07-2026 Total Visits: 6 Card on file:…" at bounding box center [774, 97] width 295 height 627
click at [673, 89] on img at bounding box center [665, 95] width 38 height 27
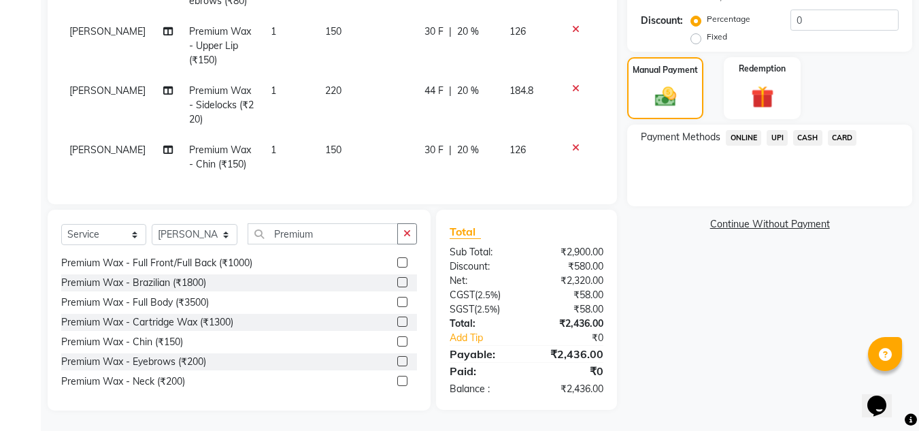
click at [778, 139] on span "UPI" at bounding box center [777, 138] width 21 height 16
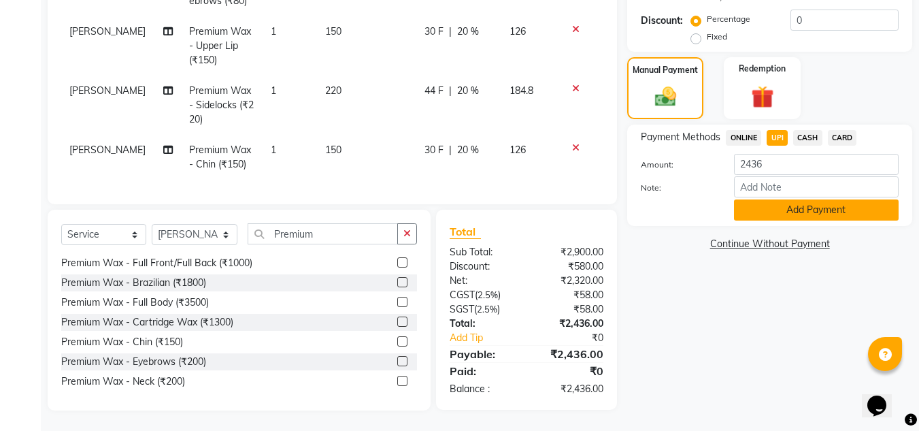
click at [813, 211] on button "Add Payment" at bounding box center [816, 209] width 165 height 21
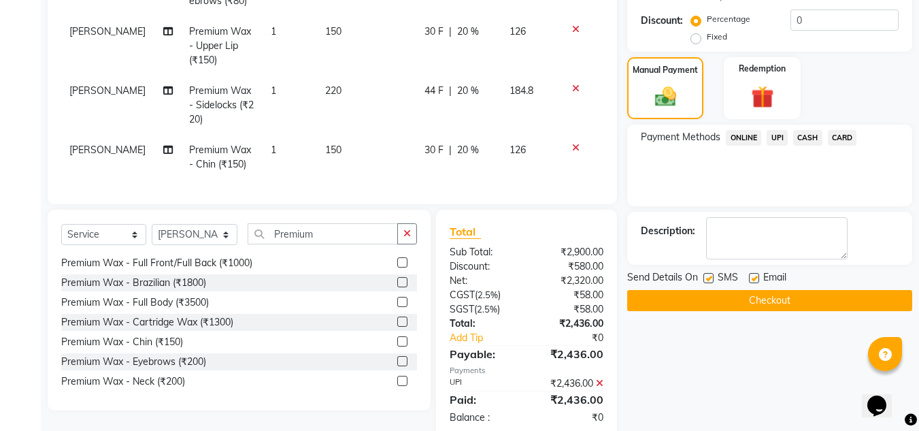
click at [754, 276] on label at bounding box center [754, 278] width 10 height 10
click at [754, 276] on input "checkbox" at bounding box center [753, 278] width 9 height 9
checkbox input "false"
click at [788, 305] on button "Checkout" at bounding box center [769, 300] width 285 height 21
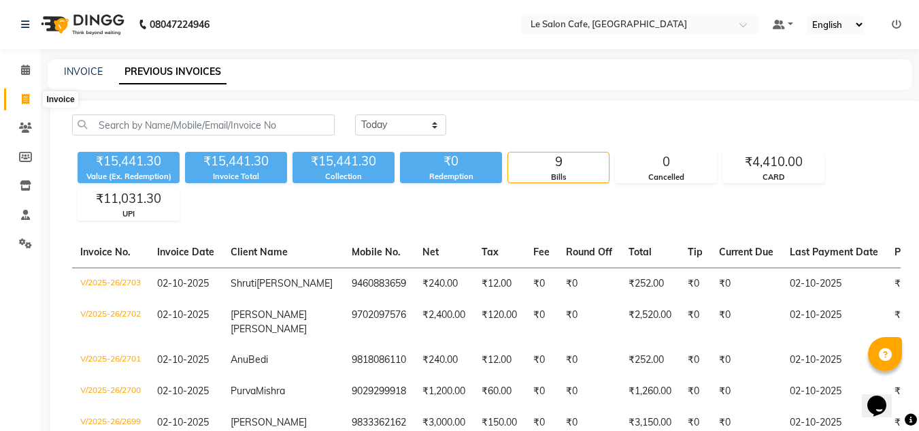
click at [26, 101] on icon at bounding box center [25, 99] width 7 height 10
select select "594"
select select "service"
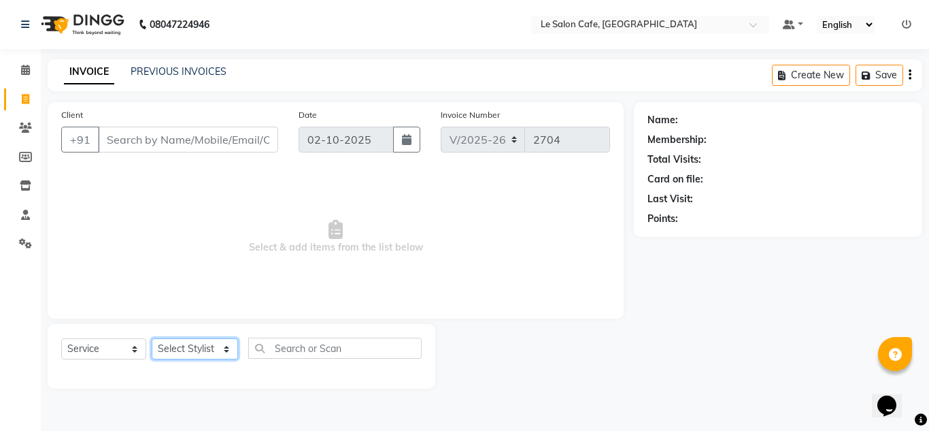
click at [190, 346] on select "Select Stylist Amandeep Kaur Kalsi Aniket Kadam Bunty Salmani Faim Alvi Front D…" at bounding box center [195, 348] width 86 height 21
select select "86050"
click at [152, 338] on select "Select Stylist Amandeep Kaur Kalsi Aniket Kadam Bunty Salmani Faim Alvi Front D…" at bounding box center [195, 348] width 86 height 21
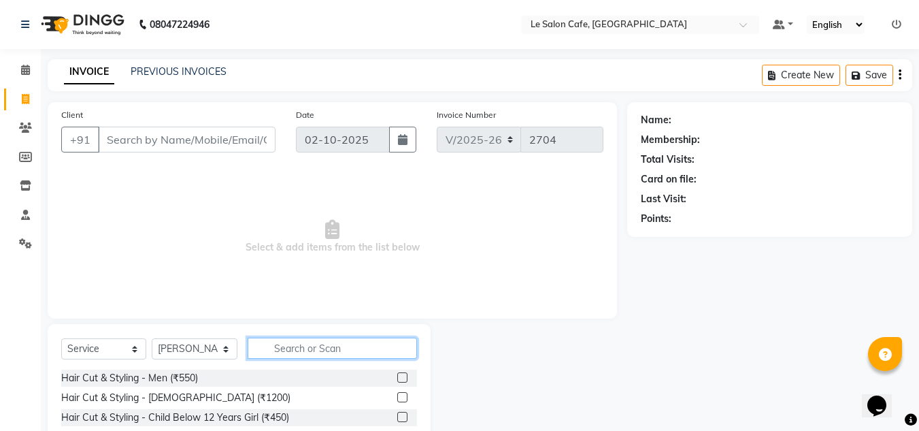
click at [308, 353] on input "text" at bounding box center [332, 347] width 169 height 21
click at [397, 397] on label at bounding box center [402, 397] width 10 height 10
click at [397, 397] on input "checkbox" at bounding box center [401, 397] width 9 height 9
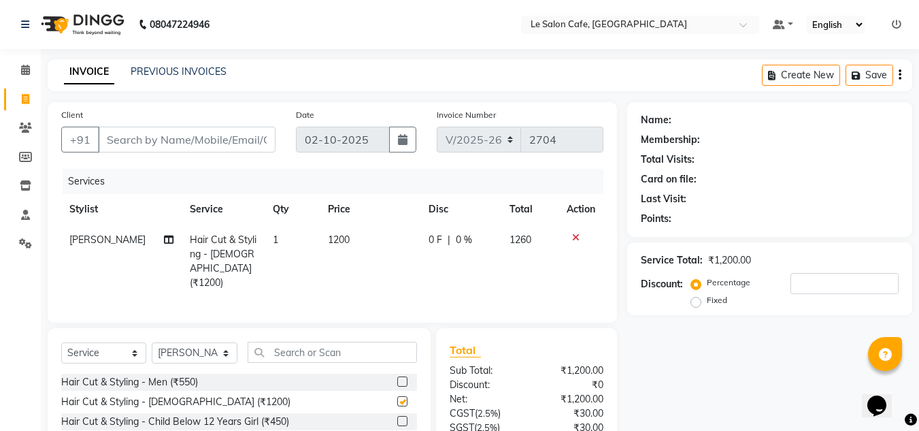
checkbox input "false"
click at [197, 354] on select "Select Stylist Amandeep Kaur Kalsi Aniket Kadam Bunty Salmani Faim Alvi Front D…" at bounding box center [195, 352] width 86 height 21
click at [152, 342] on select "Select Stylist Amandeep Kaur Kalsi Aniket Kadam Bunty Salmani Faim Alvi Front D…" at bounding box center [195, 352] width 86 height 21
click at [291, 353] on input "text" at bounding box center [332, 352] width 169 height 21
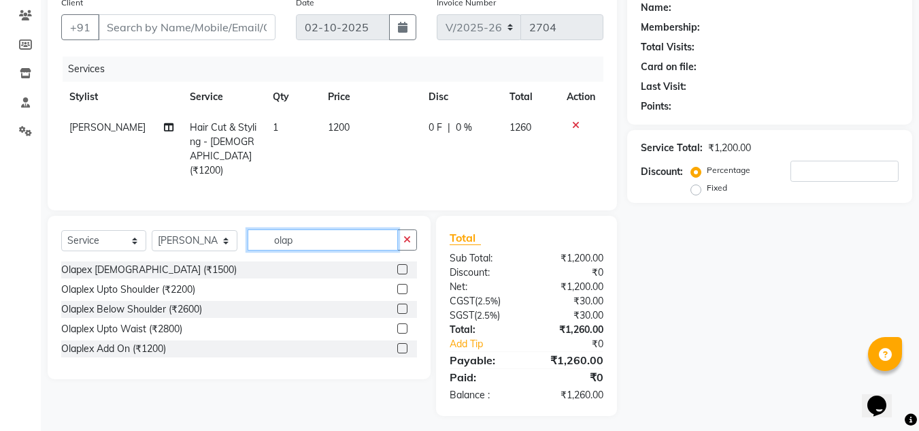
scroll to position [114, 0]
type input "olap"
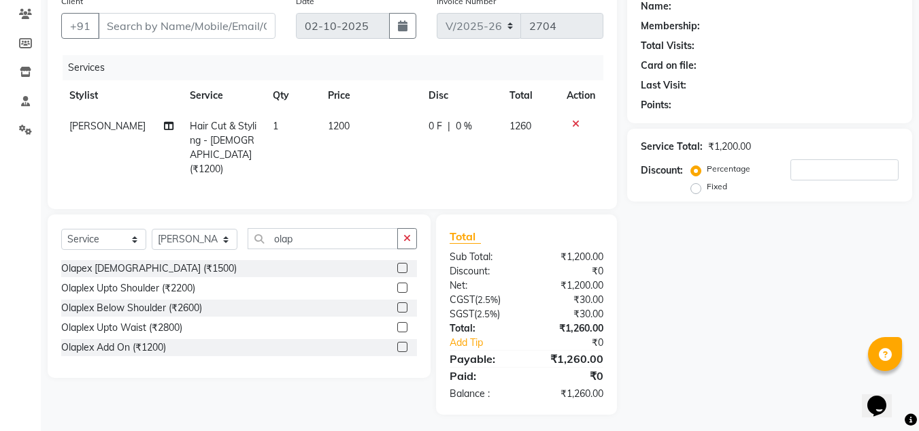
click at [403, 325] on label at bounding box center [402, 327] width 10 height 10
click at [403, 325] on input "checkbox" at bounding box center [401, 327] width 9 height 9
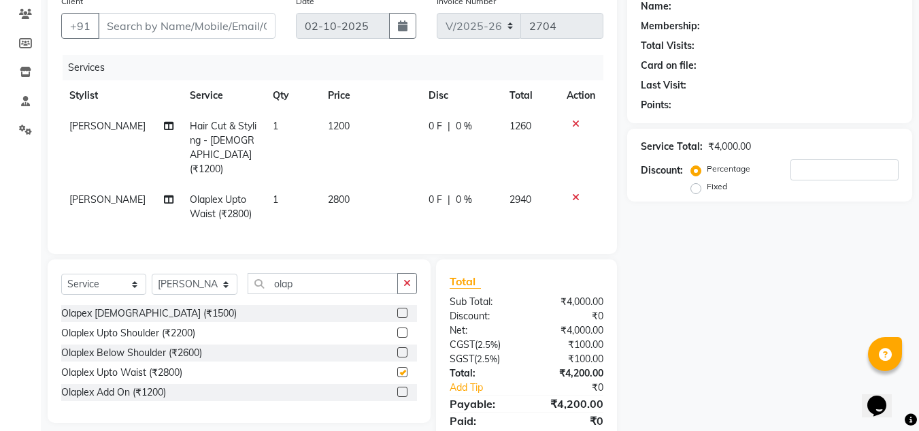
checkbox input "false"
click at [344, 193] on td "2800" at bounding box center [370, 206] width 101 height 45
select select "86050"
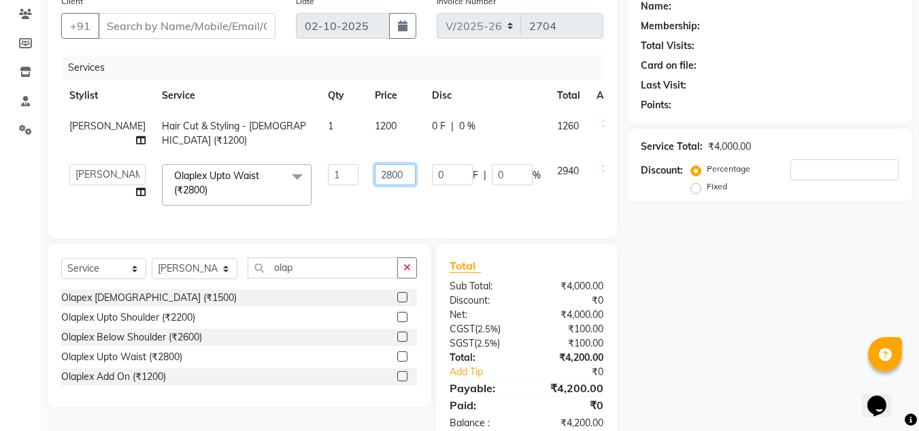
click at [376, 175] on input "2800" at bounding box center [395, 174] width 41 height 21
type input "2"
type input "3000"
click at [693, 284] on div "Name: Membership: Total Visits: Card on file: Last Visit: Points: Service Total…" at bounding box center [774, 215] width 295 height 455
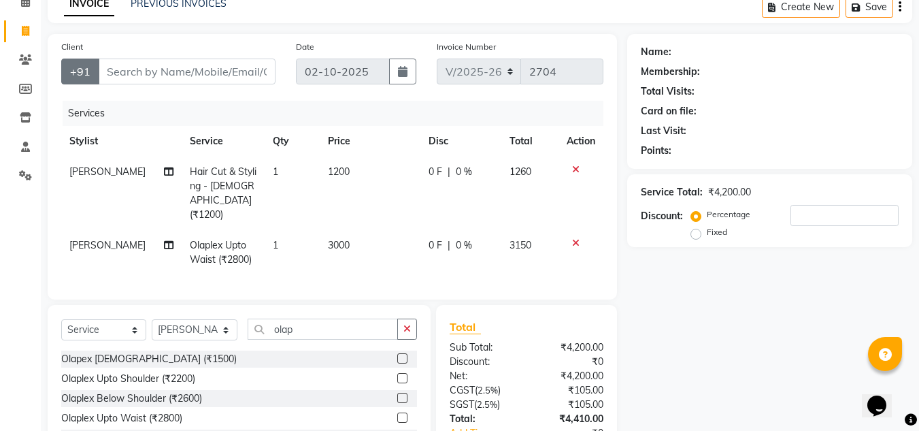
scroll to position [22, 0]
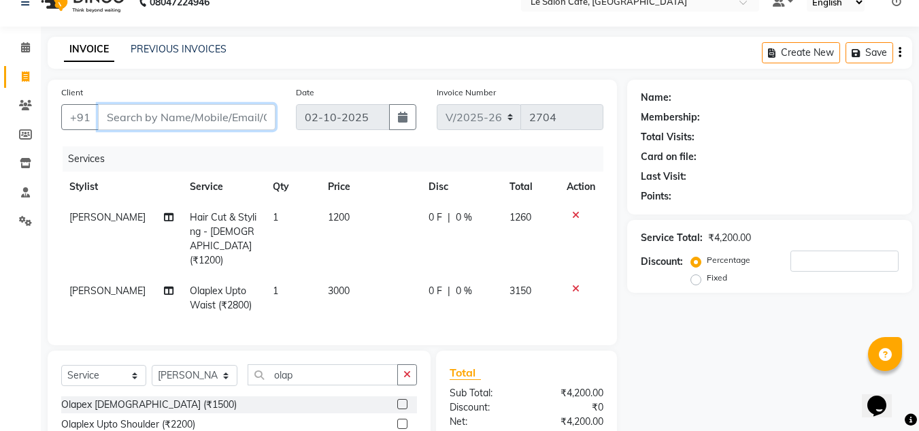
click at [124, 118] on input "Client" at bounding box center [187, 117] width 178 height 26
type input "9"
type input "0"
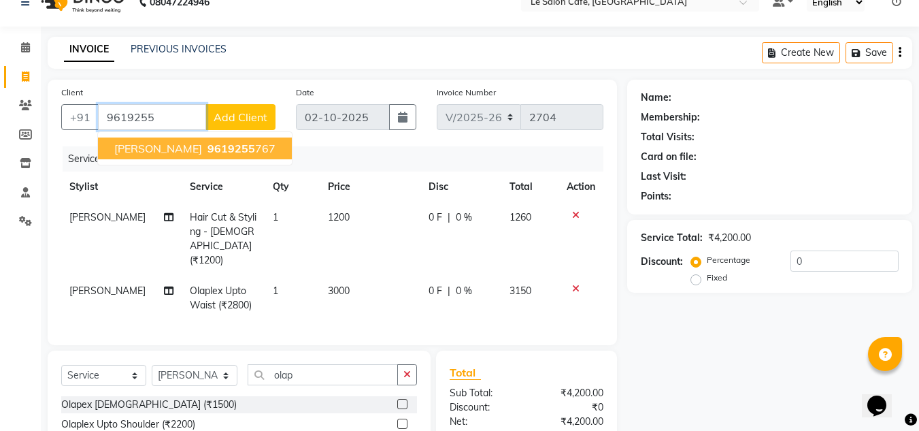
click at [172, 154] on span "Shreya Sawant" at bounding box center [158, 149] width 88 height 14
type input "9619255767"
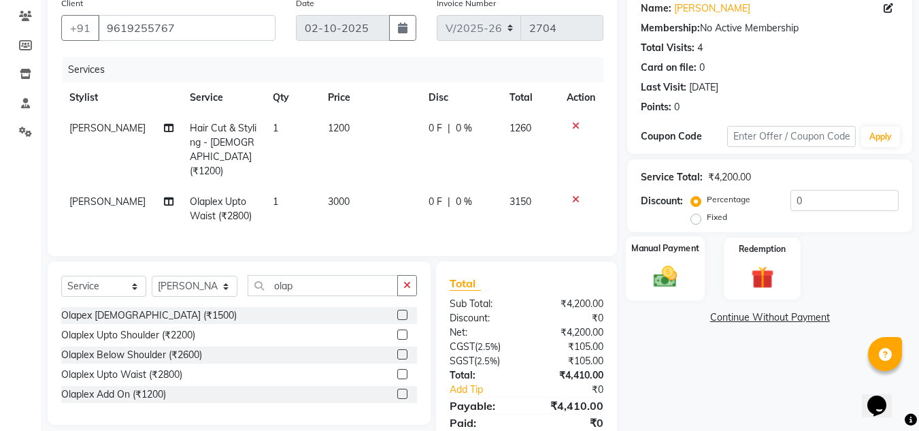
scroll to position [159, 0]
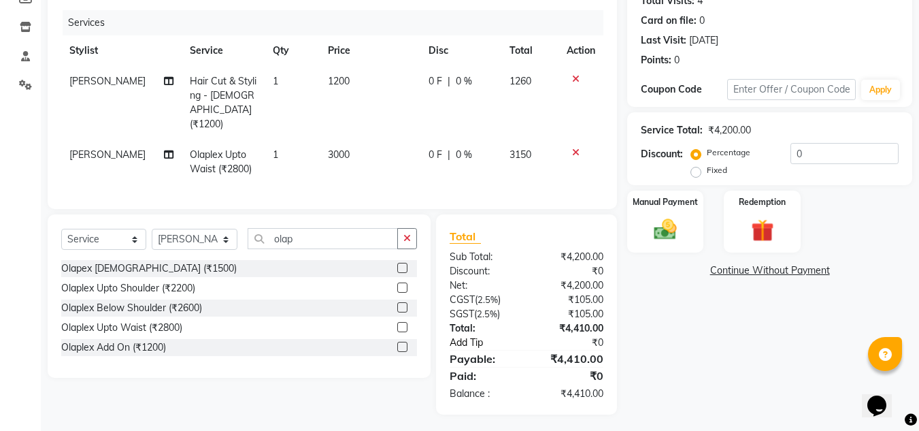
click at [459, 338] on link "Add Tip" at bounding box center [489, 342] width 101 height 14
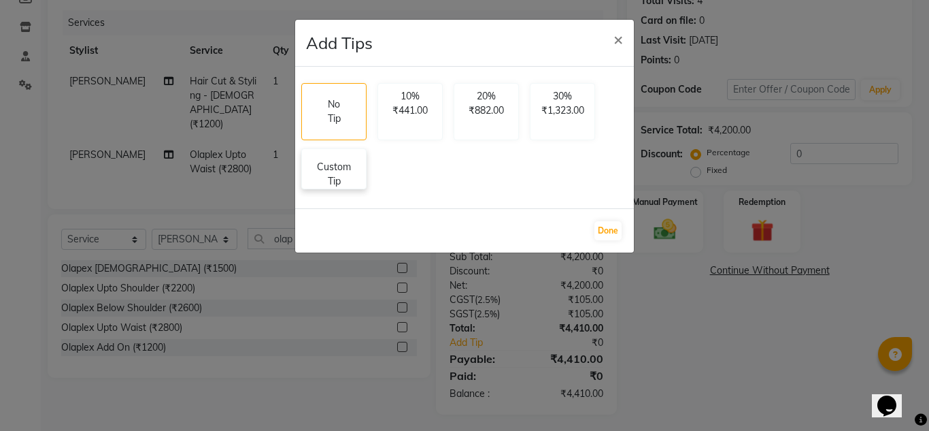
click at [339, 173] on p "Custom Tip" at bounding box center [334, 174] width 48 height 29
select select "86050"
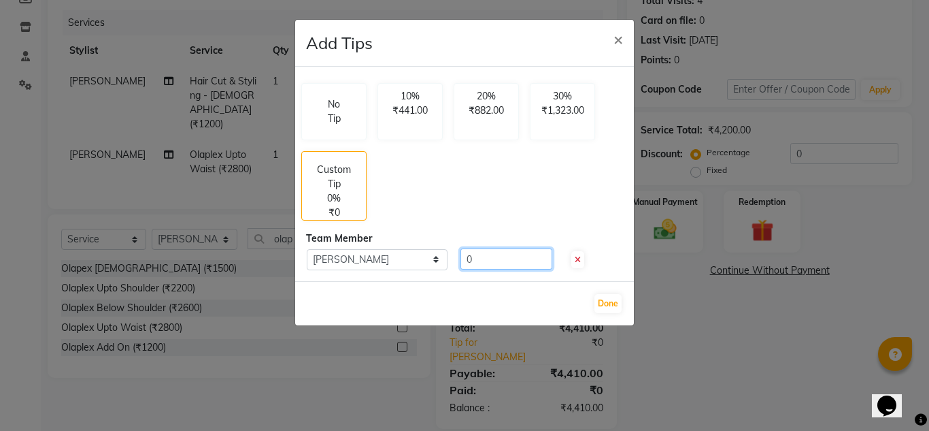
click at [486, 264] on input "0" at bounding box center [507, 258] width 92 height 21
click at [576, 256] on icon at bounding box center [578, 260] width 6 height 8
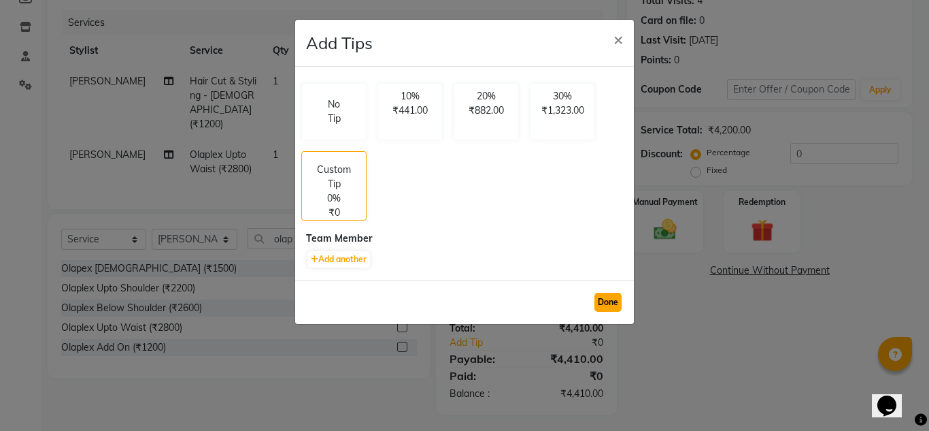
click at [605, 300] on button "Done" at bounding box center [608, 302] width 27 height 19
select select "86050"
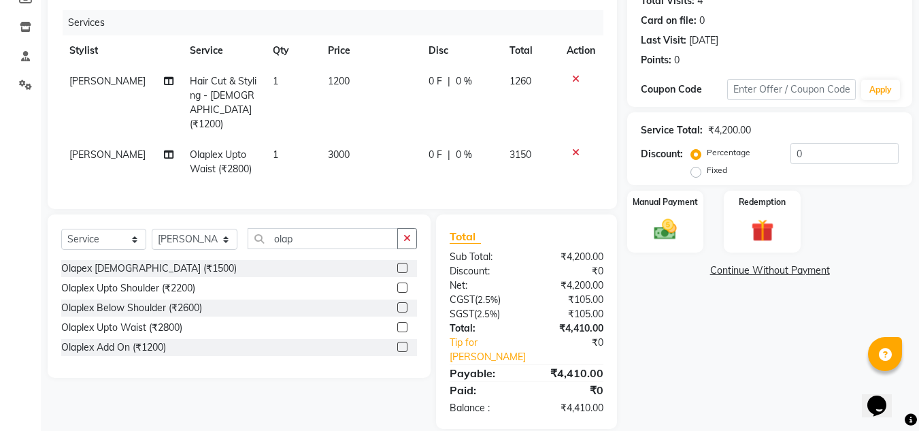
click at [701, 371] on div "Name: Shreya Sawant Membership: No Active Membership Total Visits: 4 Card on fi…" at bounding box center [774, 186] width 295 height 485
click at [465, 339] on link "Tip for Salman Ansari" at bounding box center [489, 349] width 101 height 29
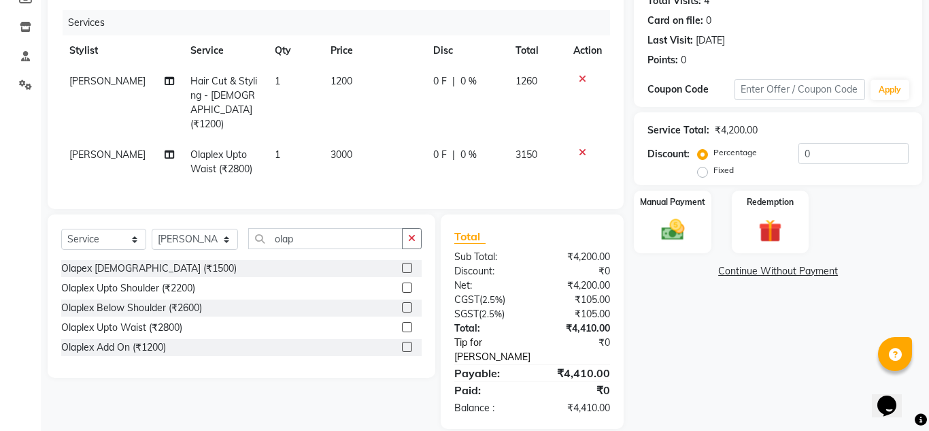
select select "86050"
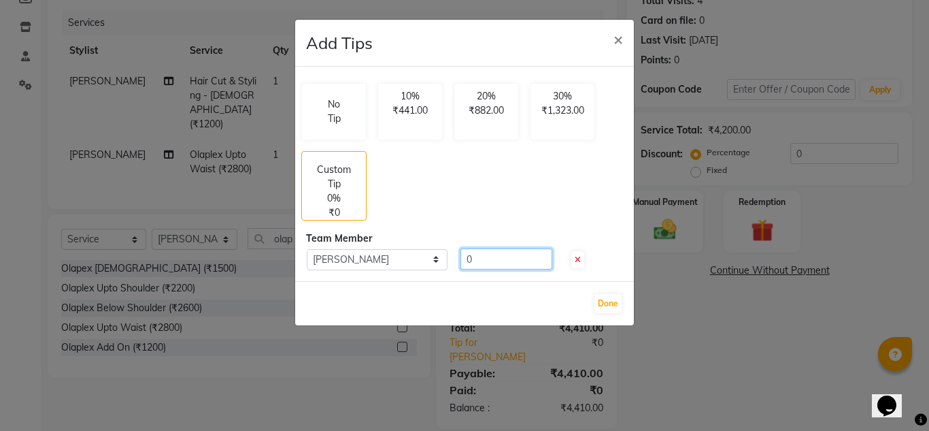
click at [481, 254] on input "0" at bounding box center [507, 258] width 92 height 21
type input "90"
click at [613, 303] on button "Done" at bounding box center [608, 303] width 27 height 19
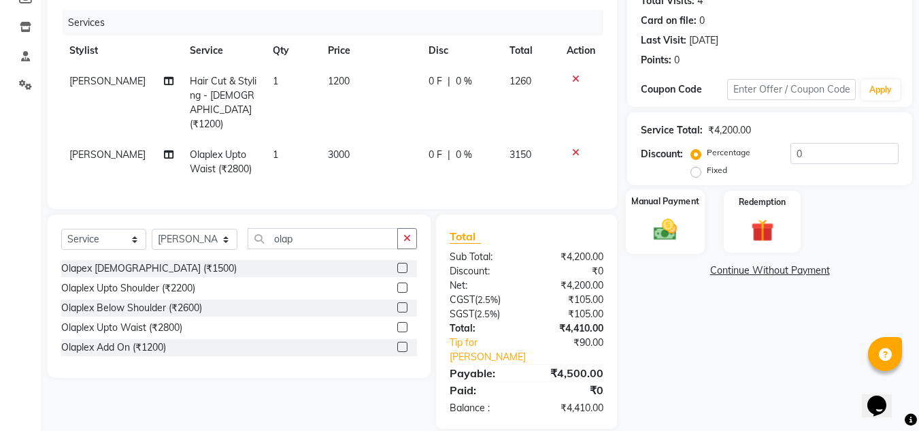
click at [673, 233] on img at bounding box center [665, 229] width 38 height 27
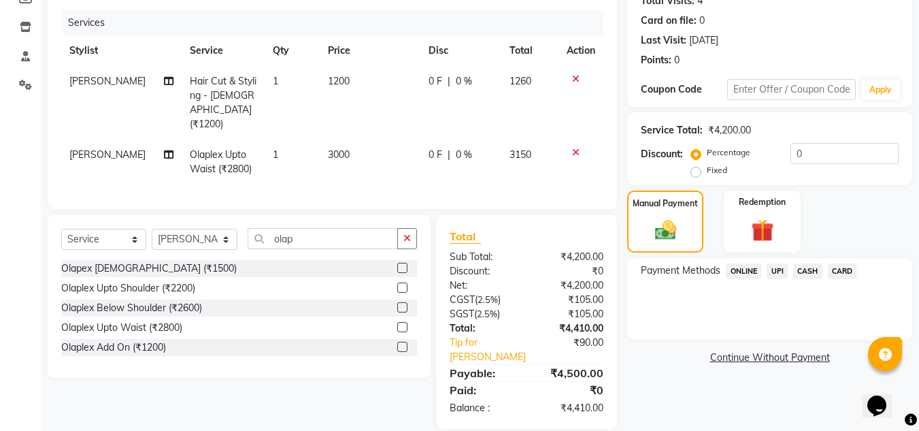
click at [778, 270] on span "UPI" at bounding box center [777, 271] width 21 height 16
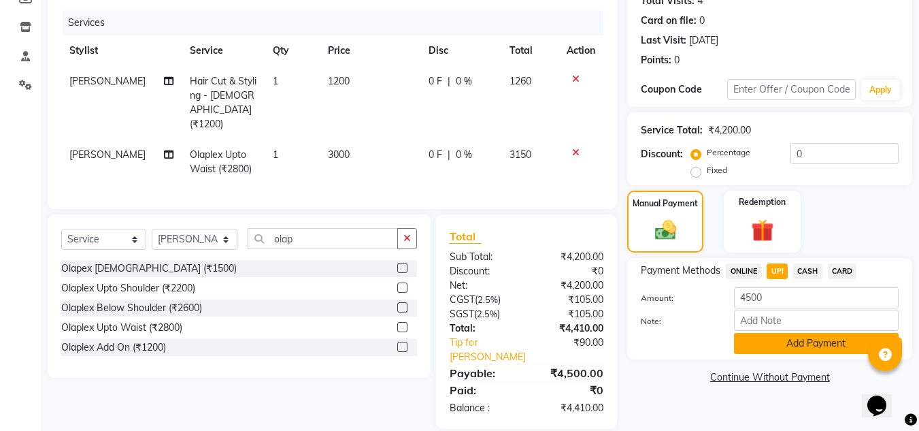
click at [802, 344] on button "Add Payment" at bounding box center [816, 343] width 165 height 21
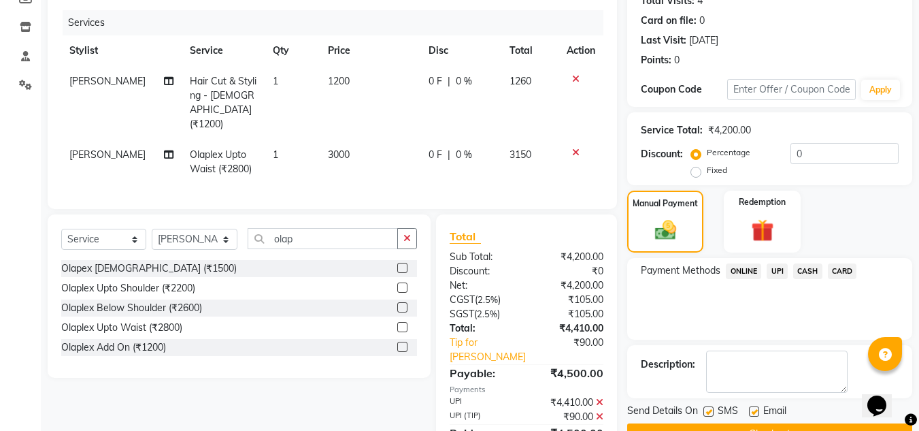
click at [755, 412] on label at bounding box center [754, 411] width 10 height 10
click at [755, 412] on input "checkbox" at bounding box center [753, 412] width 9 height 9
checkbox input "false"
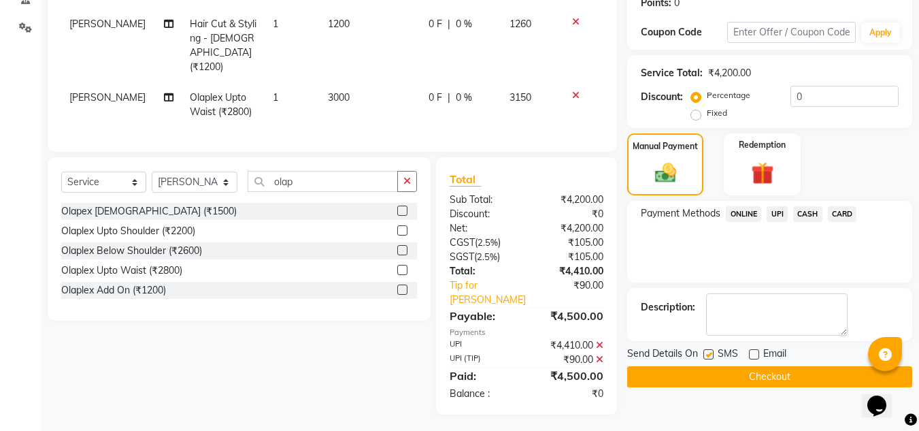
click at [763, 378] on button "Checkout" at bounding box center [769, 376] width 285 height 21
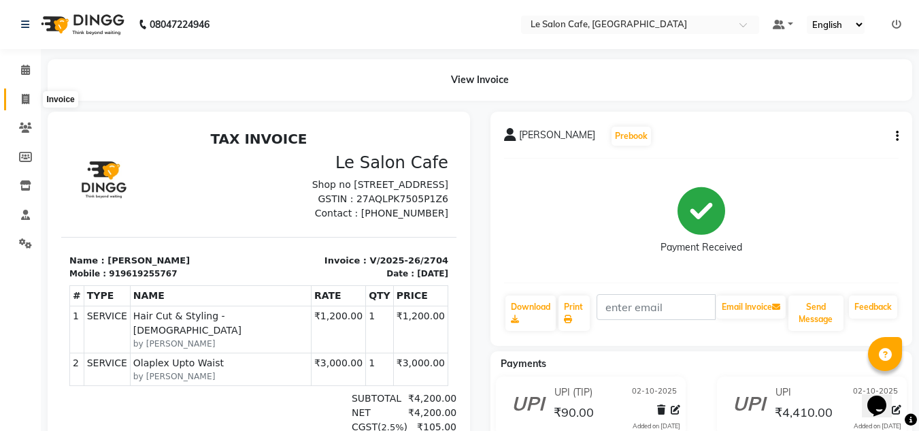
click at [27, 96] on icon at bounding box center [25, 99] width 7 height 10
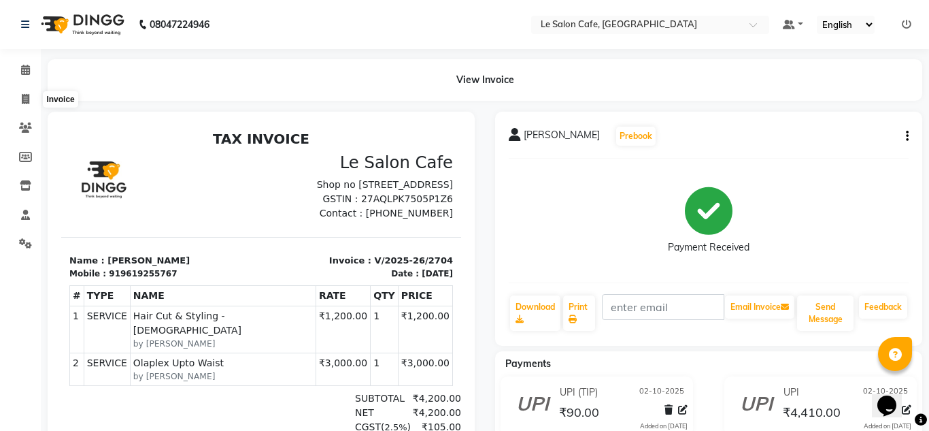
select select "594"
select select "service"
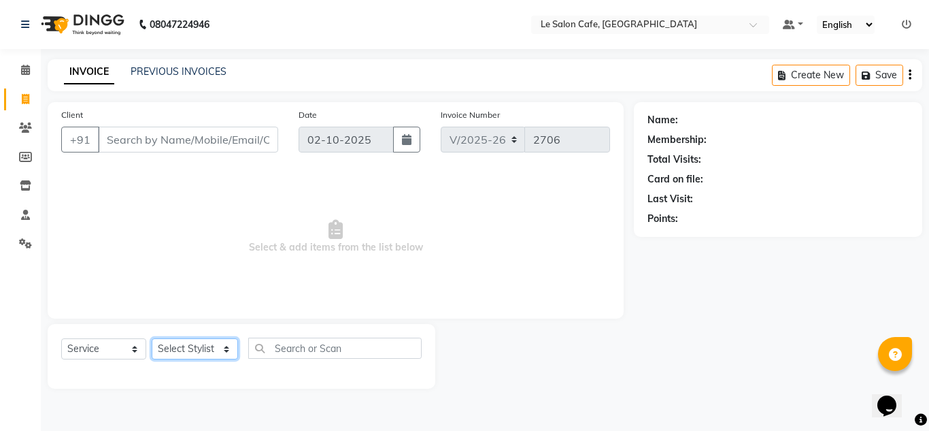
click at [178, 350] on select "Select Stylist Amandeep Kaur Kalsi Aniket Kadam Bunty Salmani Faim Alvi Front D…" at bounding box center [195, 348] width 86 height 21
select select "86051"
click at [152, 338] on select "Select Stylist Amandeep Kaur Kalsi Aniket Kadam Bunty Salmani Faim Alvi Front D…" at bounding box center [195, 348] width 86 height 21
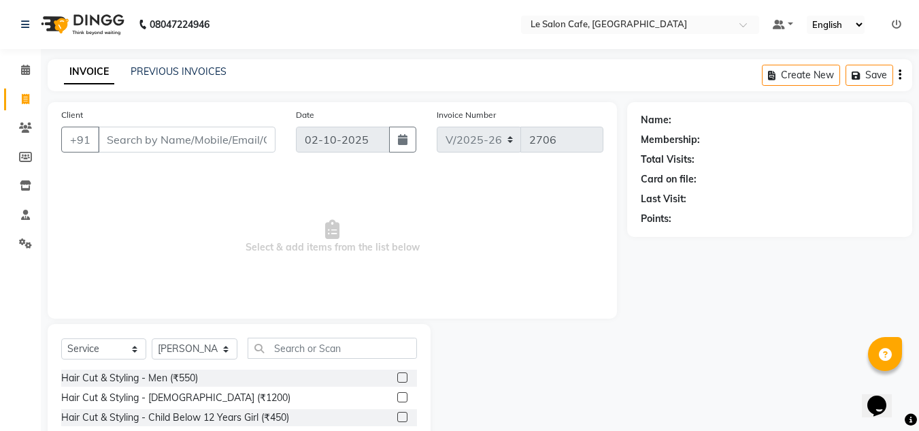
click at [397, 396] on label at bounding box center [402, 397] width 10 height 10
click at [397, 396] on input "checkbox" at bounding box center [401, 397] width 9 height 9
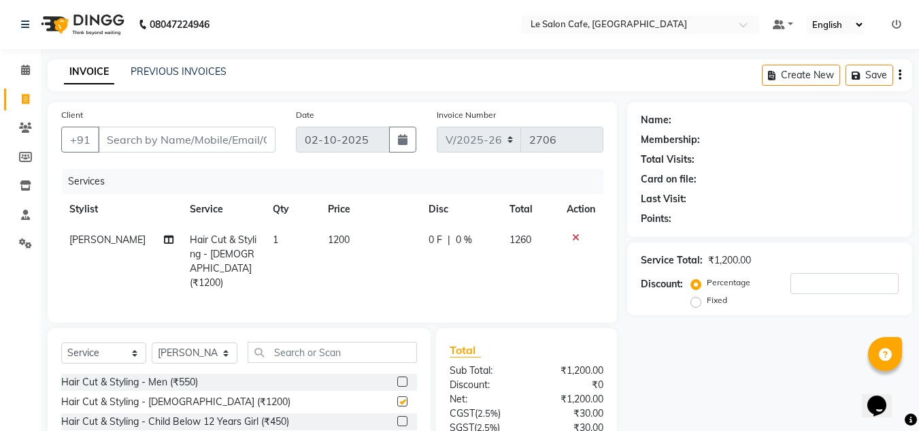
checkbox input "false"
click at [139, 144] on input "Client" at bounding box center [187, 140] width 178 height 26
type input "9"
type input "0"
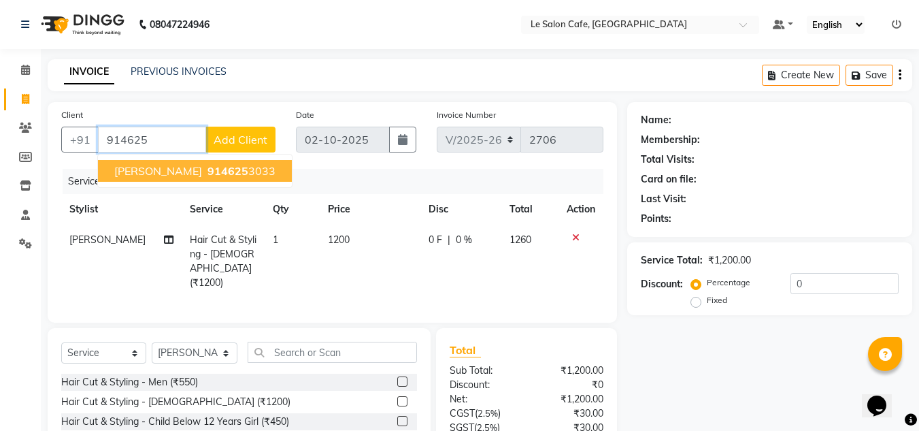
click at [237, 169] on span "914625" at bounding box center [227, 171] width 41 height 14
type input "9146253033"
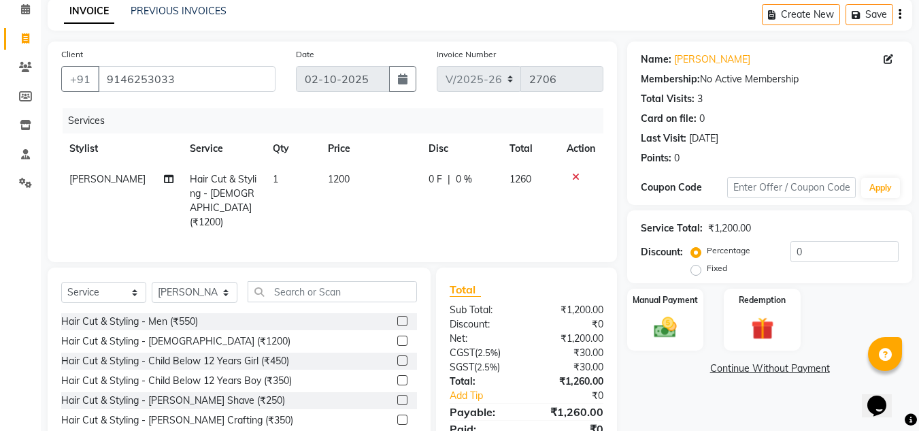
scroll to position [114, 0]
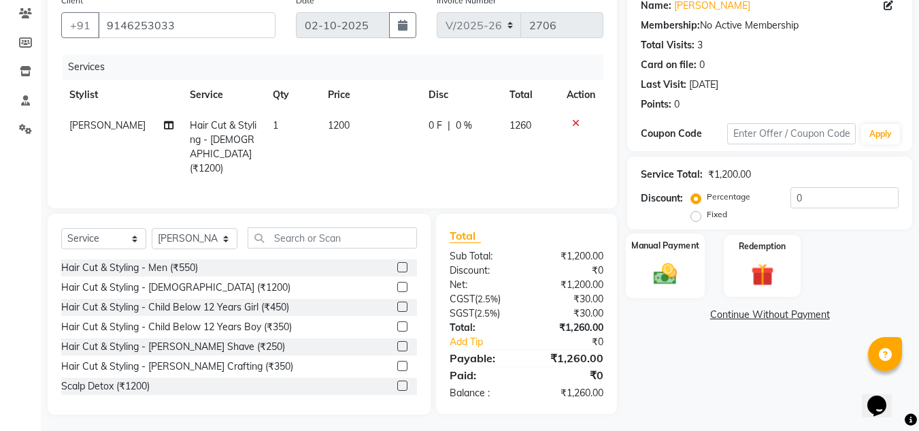
click at [666, 280] on img at bounding box center [665, 273] width 38 height 27
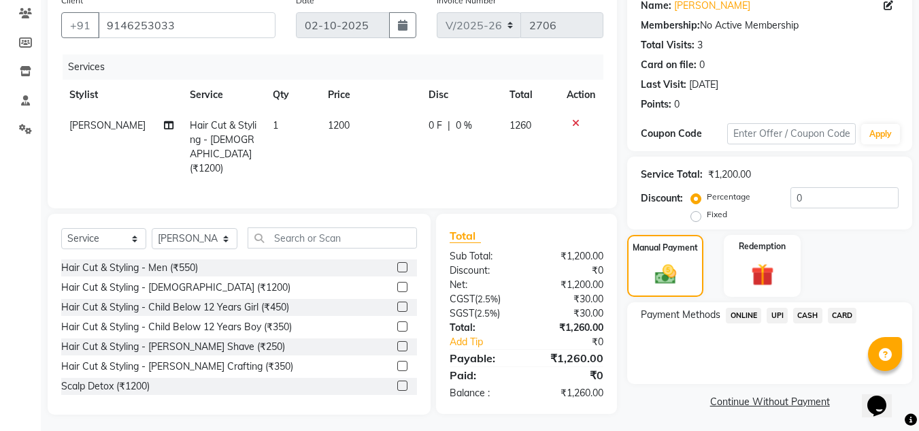
click at [779, 318] on span "UPI" at bounding box center [777, 316] width 21 height 16
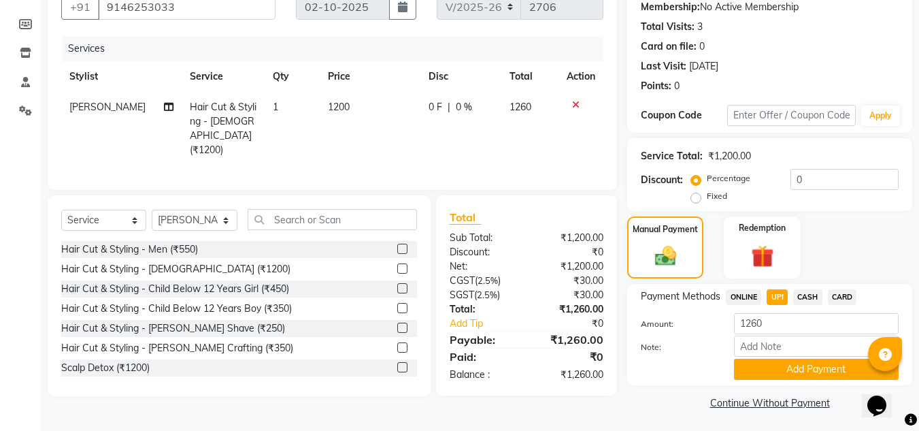
scroll to position [135, 0]
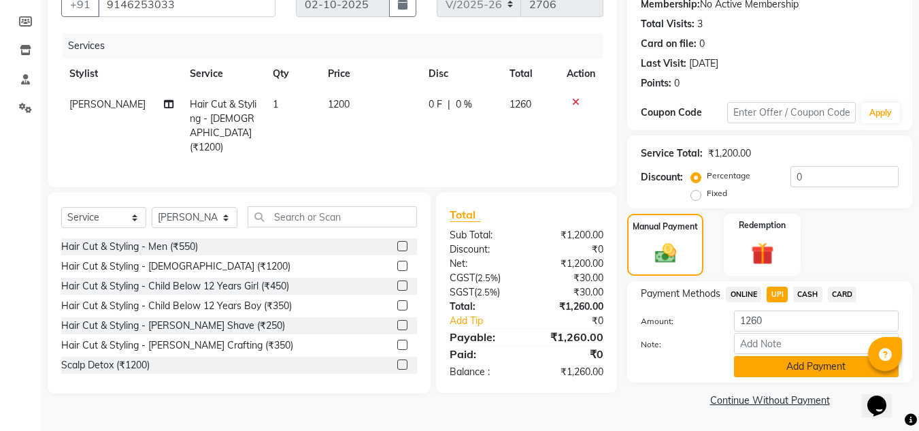
drag, startPoint x: 817, startPoint y: 365, endPoint x: 801, endPoint y: 363, distance: 16.6
click at [816, 365] on button "Add Payment" at bounding box center [816, 366] width 165 height 21
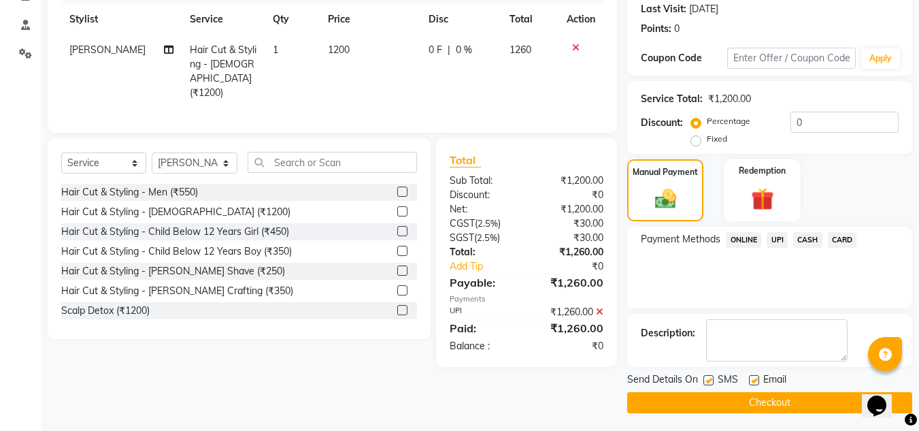
scroll to position [193, 0]
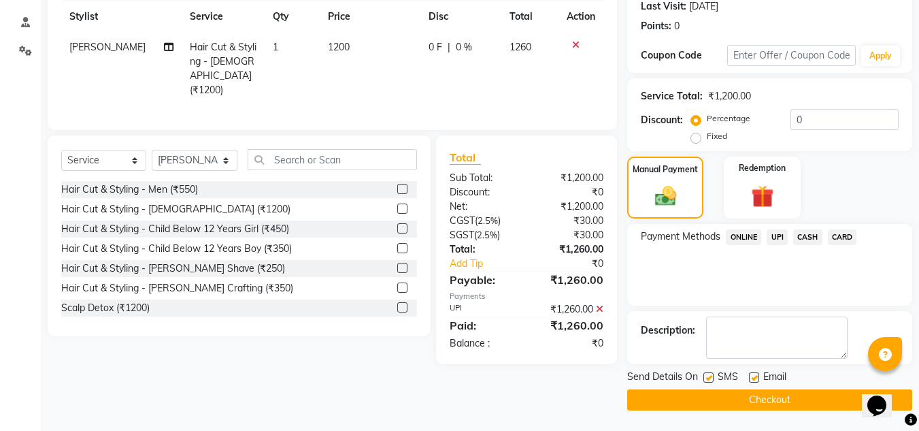
click at [752, 378] on label at bounding box center [754, 377] width 10 height 10
click at [752, 378] on input "checkbox" at bounding box center [753, 377] width 9 height 9
checkbox input "false"
click at [767, 398] on button "Checkout" at bounding box center [769, 399] width 285 height 21
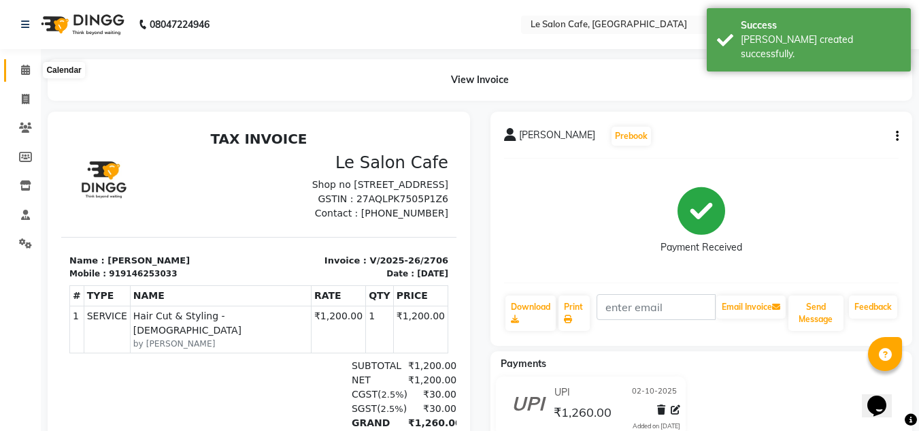
click at [30, 73] on icon at bounding box center [25, 70] width 9 height 10
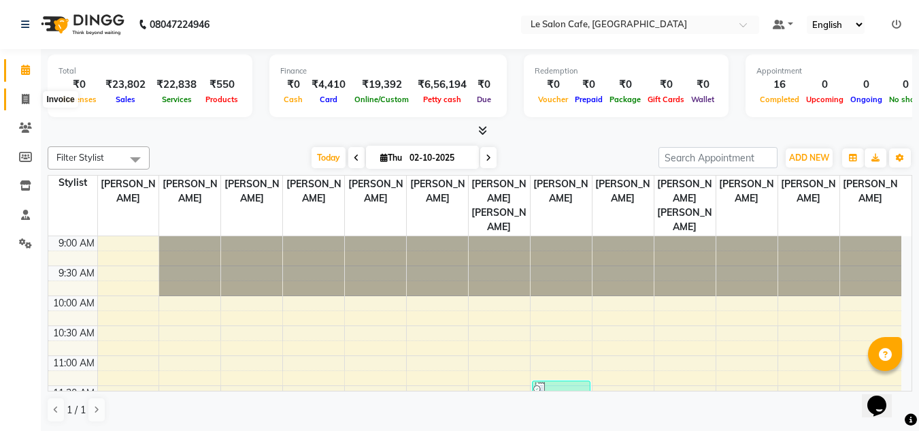
click at [30, 96] on span at bounding box center [26, 100] width 24 height 16
select select "service"
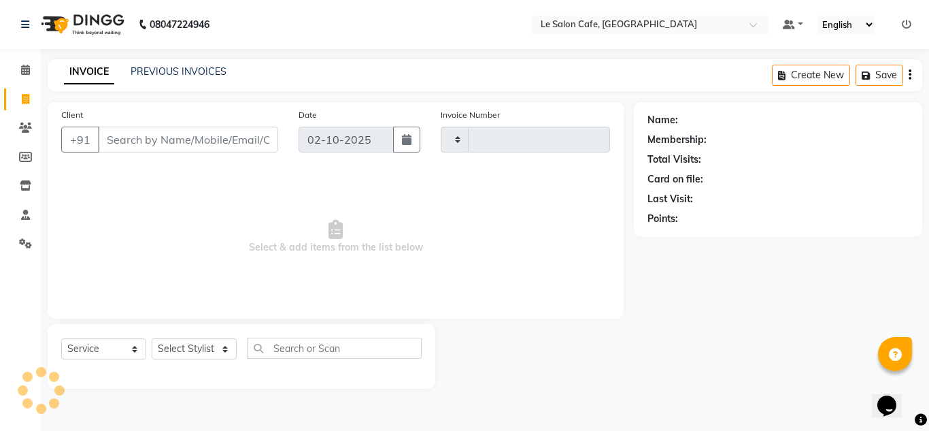
type input "2708"
select select "594"
click at [186, 65] on div "PREVIOUS INVOICES" at bounding box center [179, 72] width 96 height 14
click at [194, 72] on link "PREVIOUS INVOICES" at bounding box center [179, 71] width 96 height 12
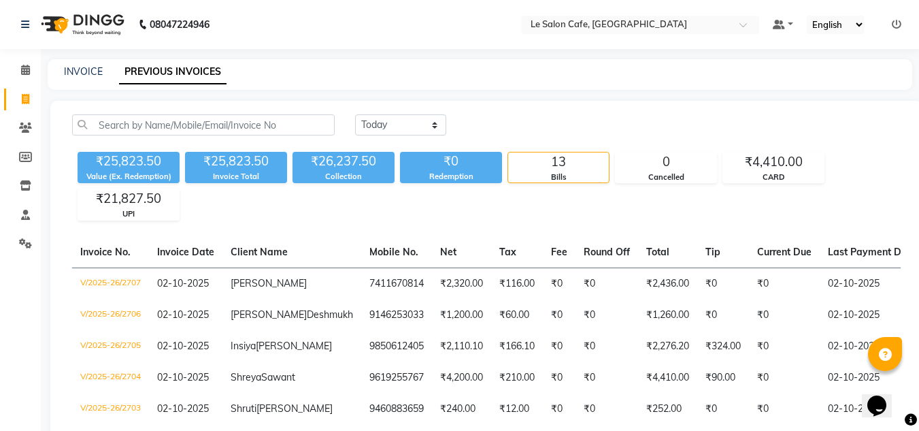
click at [354, 38] on nav "08047224946 Select Location × Le Salon Cafe, Chembur Default Panel My Panel Eng…" at bounding box center [459, 24] width 919 height 49
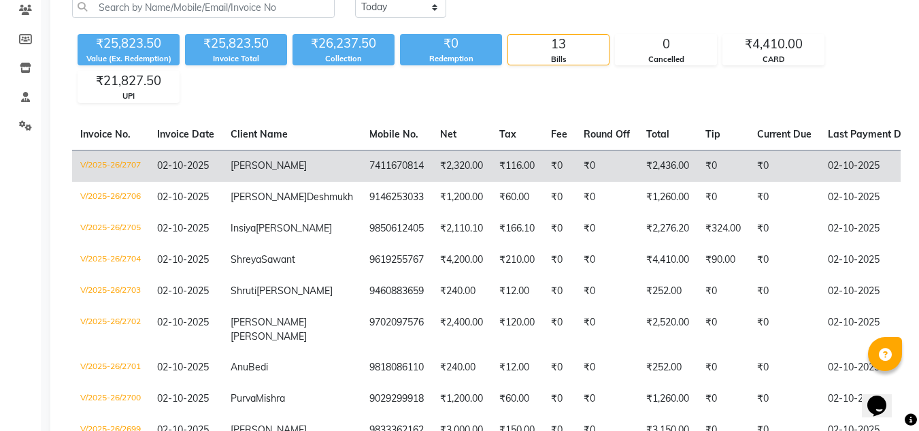
scroll to position [68, 0]
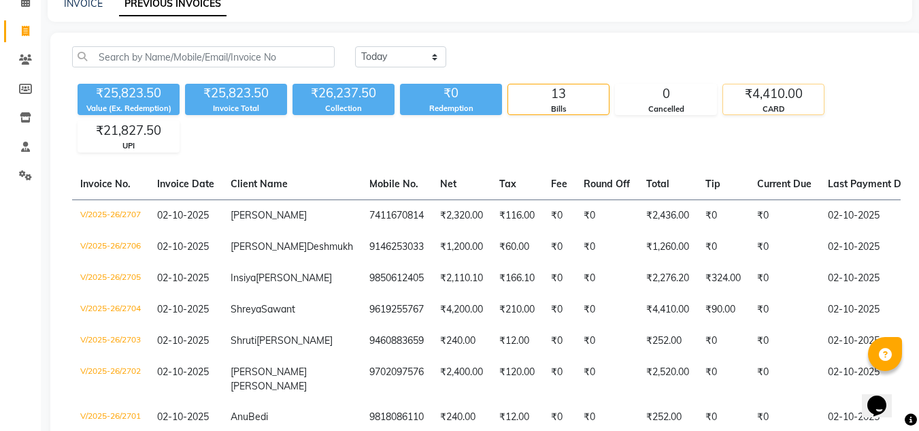
click at [753, 97] on div "₹4,410.00" at bounding box center [773, 93] width 101 height 19
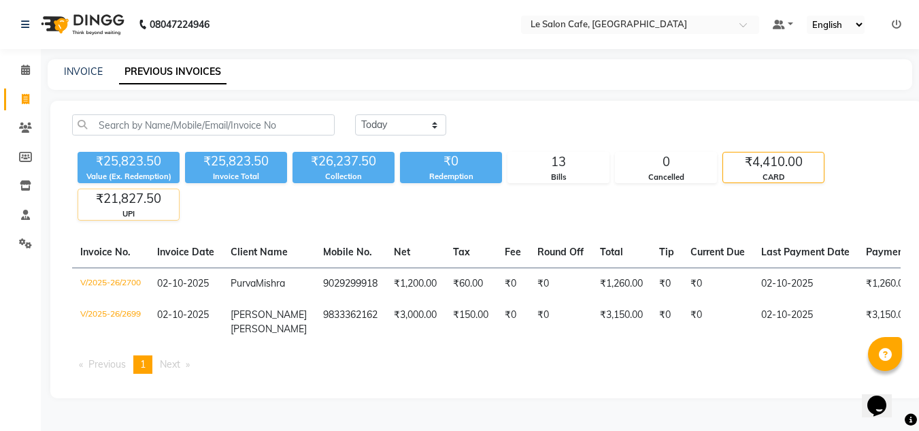
click at [149, 208] on div "UPI" at bounding box center [128, 214] width 101 height 12
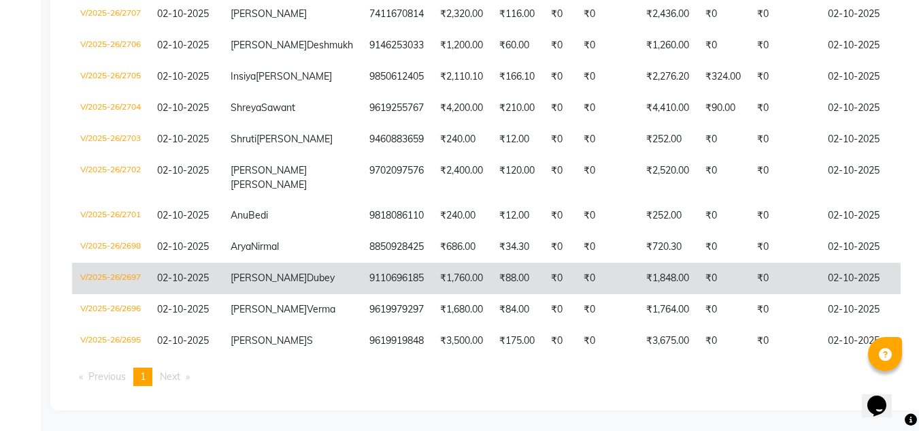
scroll to position [361, 0]
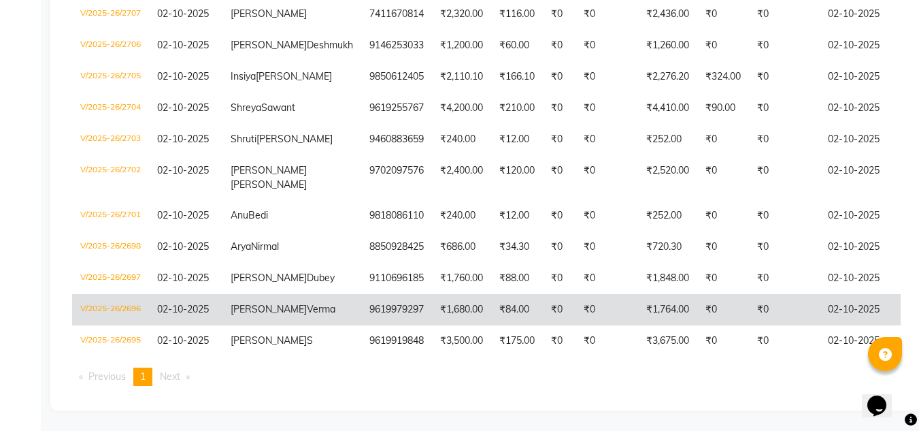
click at [290, 297] on td "Vikalp Verma" at bounding box center [291, 309] width 139 height 31
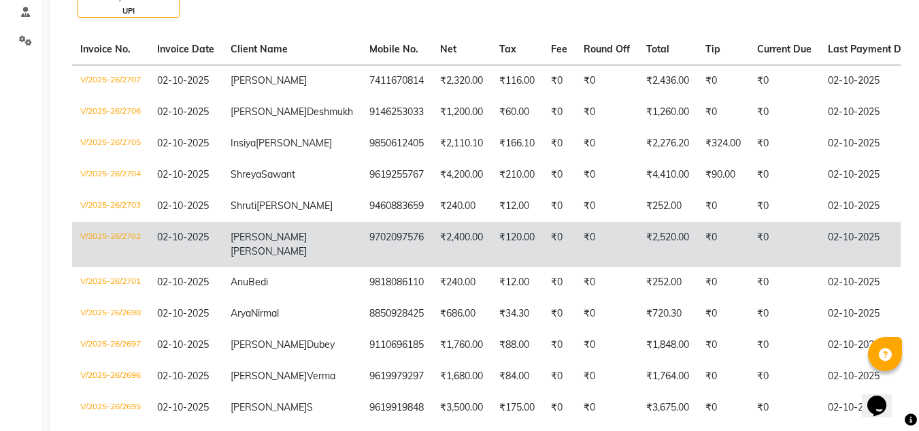
scroll to position [0, 0]
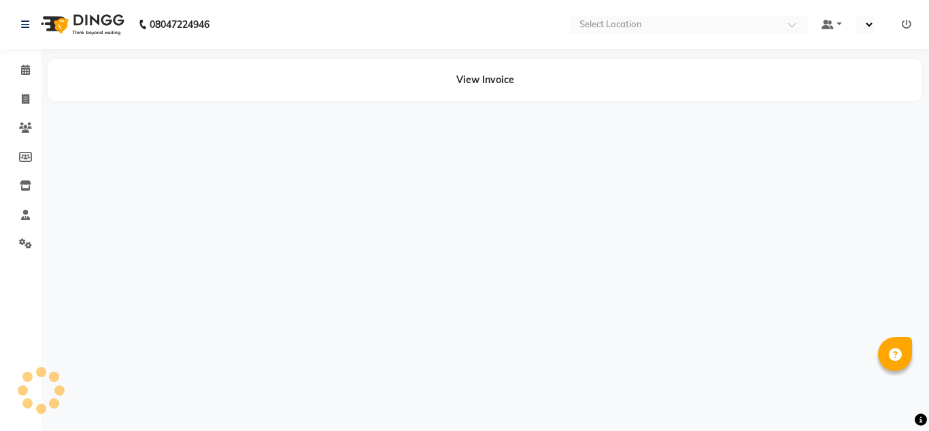
select select "en"
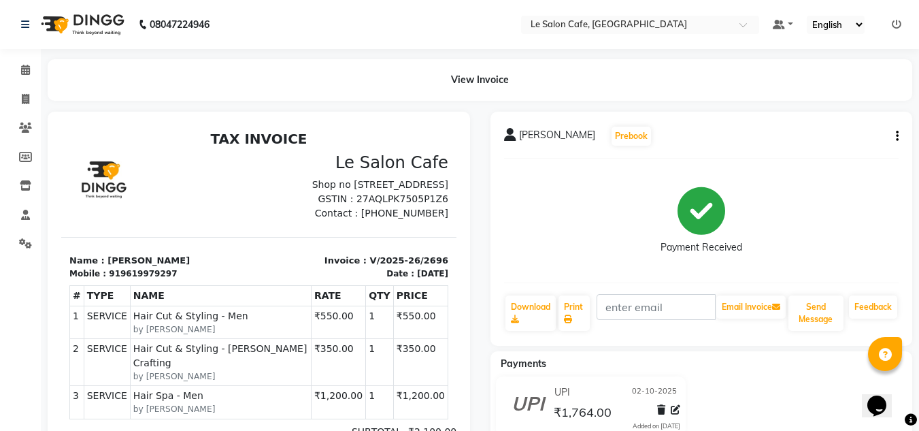
scroll to position [11, 0]
click at [896, 136] on icon "button" at bounding box center [897, 136] width 3 height 1
click at [807, 151] on div "Edit Invoice" at bounding box center [829, 153] width 93 height 17
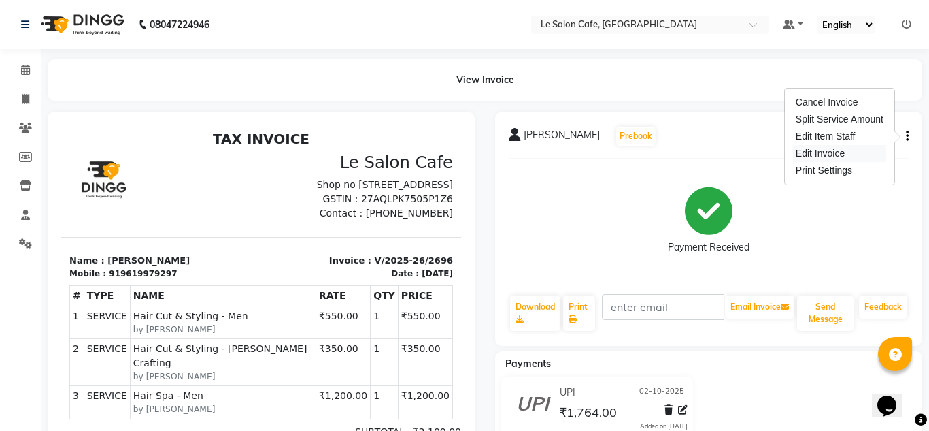
select select "service"
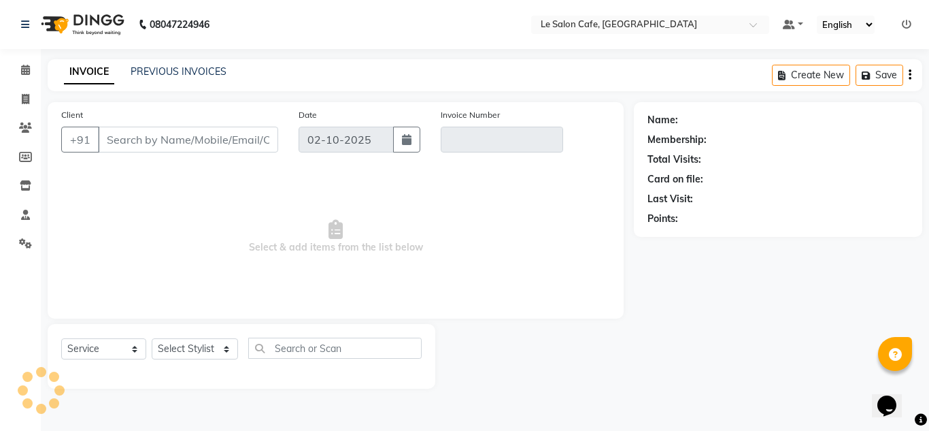
type input "9619979297"
type input "V/2025-26/2696"
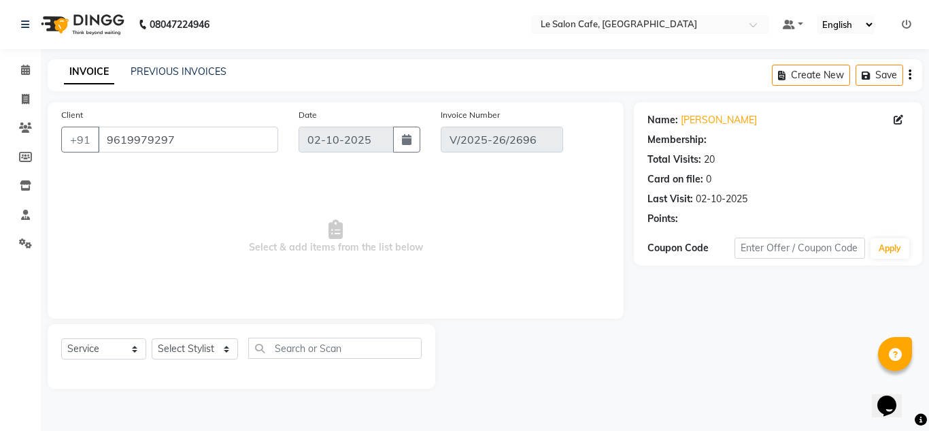
select select "1: Object"
select select "select"
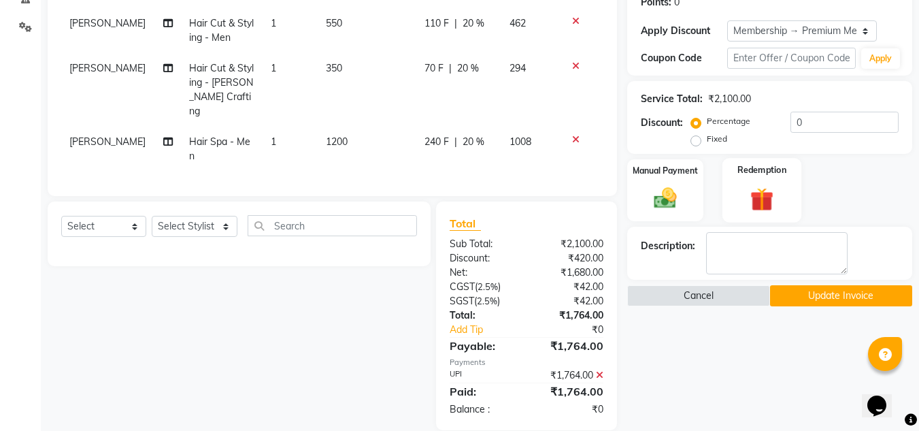
scroll to position [218, 0]
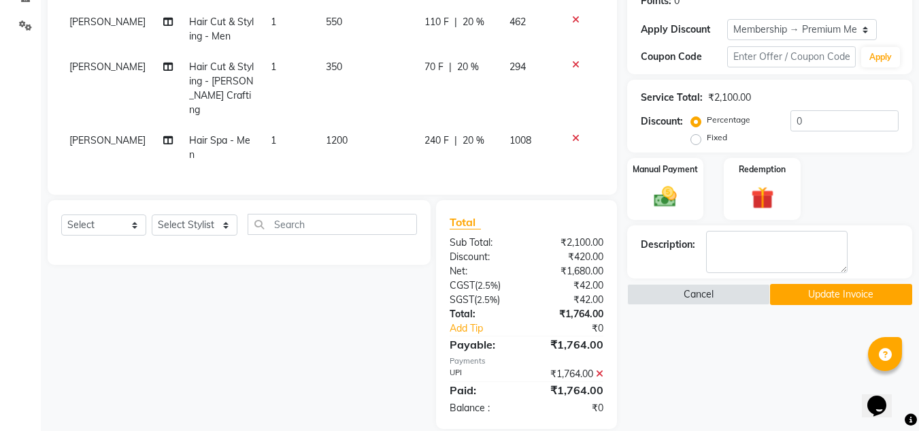
click at [599, 369] on icon at bounding box center [599, 374] width 7 height 10
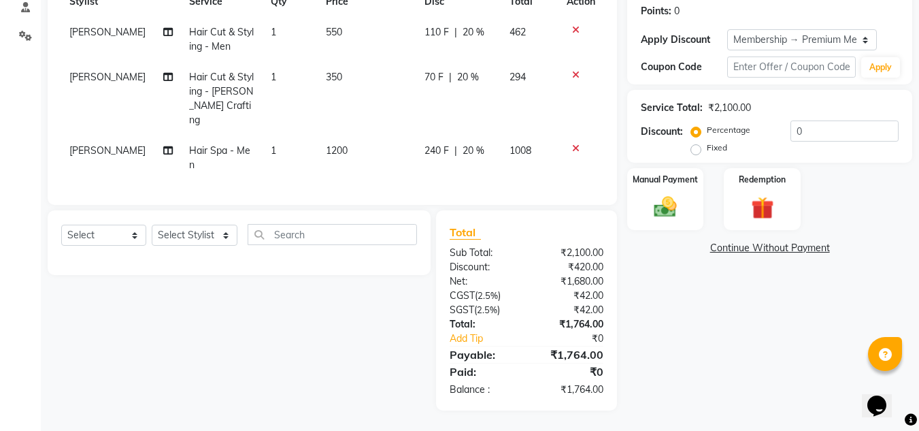
scroll to position [189, 0]
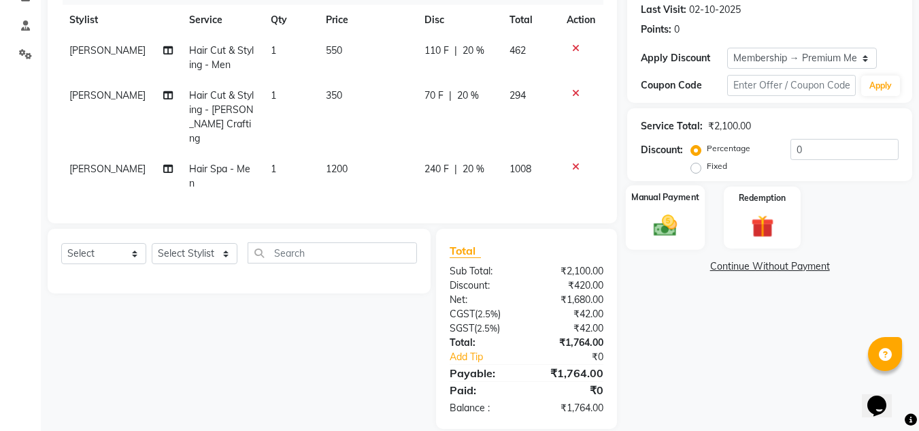
click at [672, 228] on img at bounding box center [665, 225] width 38 height 27
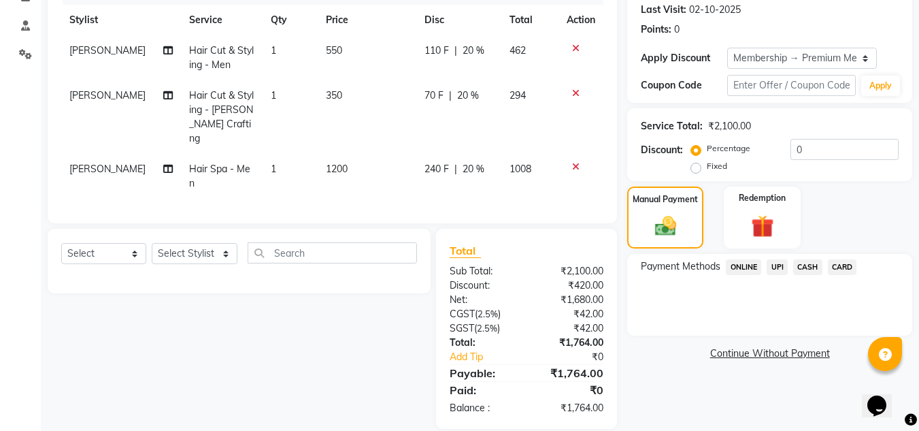
click at [839, 268] on span "CARD" at bounding box center [842, 267] width 29 height 16
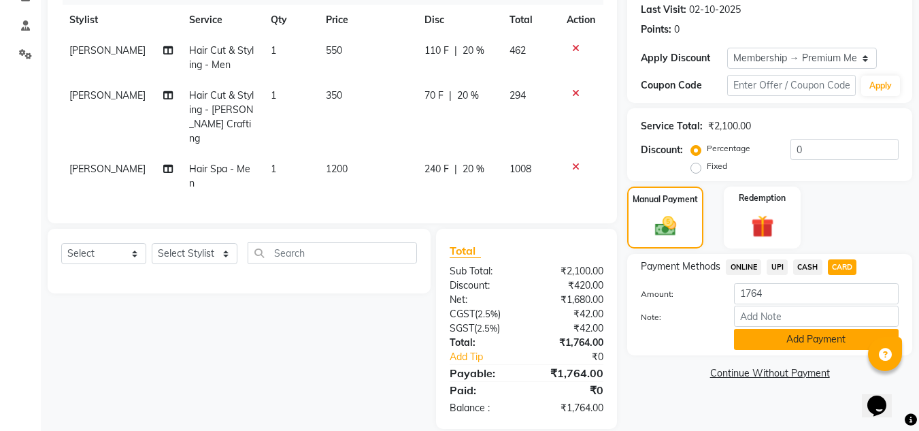
click at [797, 342] on button "Add Payment" at bounding box center [816, 339] width 165 height 21
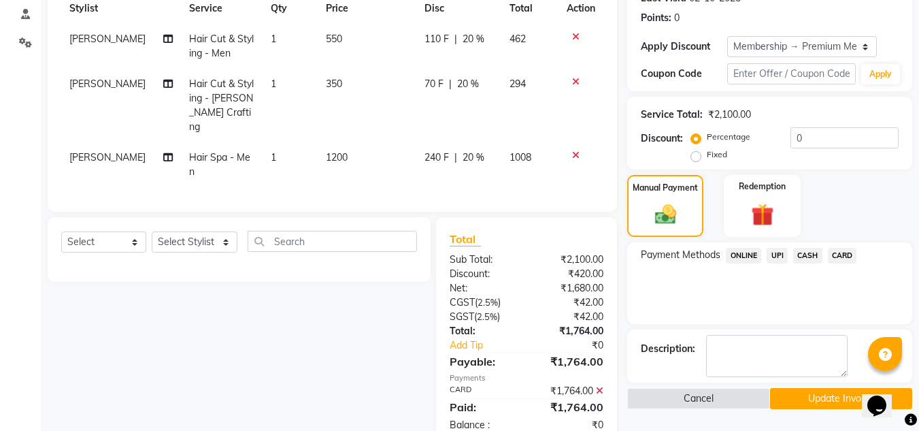
scroll to position [218, 0]
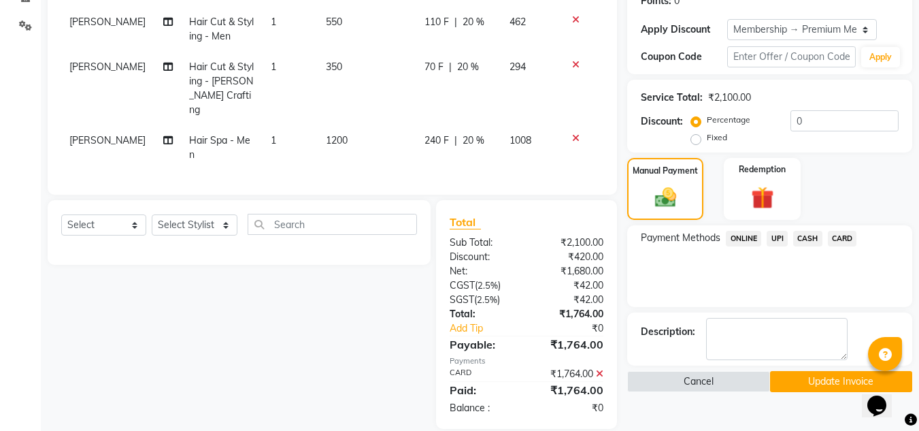
click at [792, 384] on button "Update Invoice" at bounding box center [841, 381] width 142 height 21
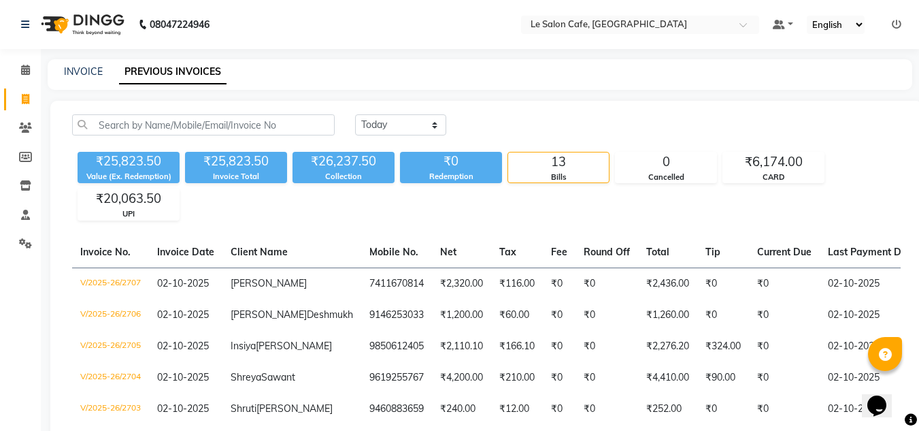
click at [898, 22] on icon at bounding box center [897, 25] width 10 height 10
